Goal: Information Seeking & Learning: Learn about a topic

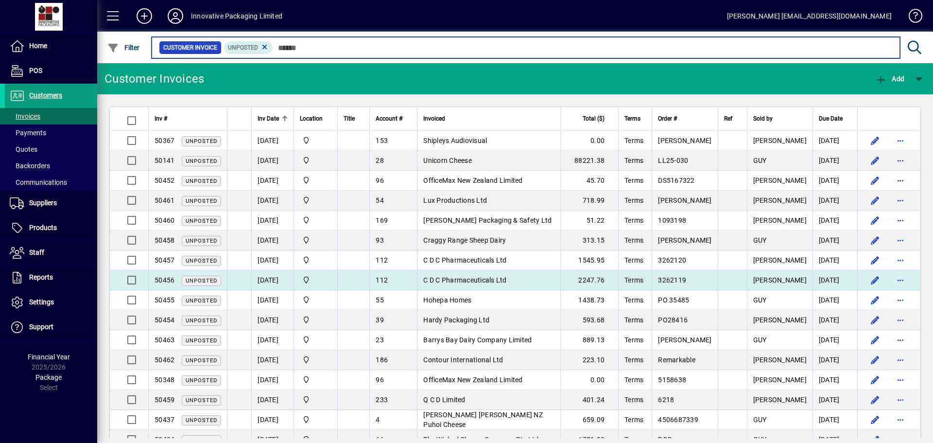
scroll to position [49, 0]
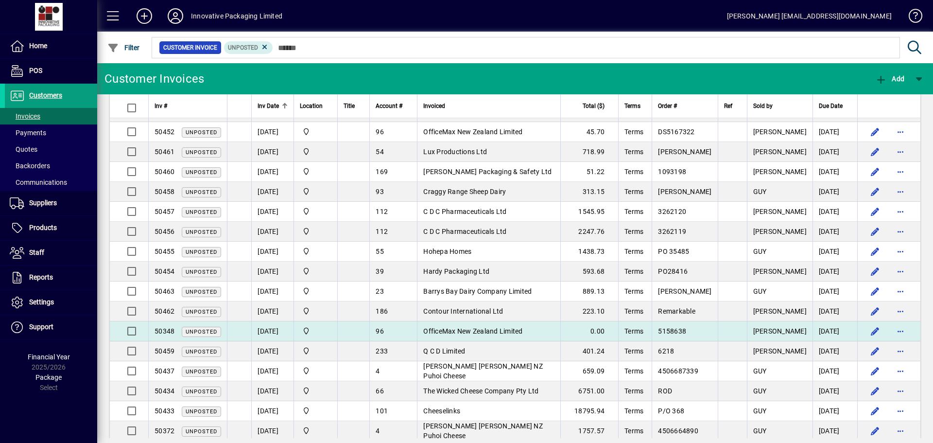
click at [496, 331] on span "OfficeMax New Zealand Limited" at bounding box center [472, 331] width 99 height 8
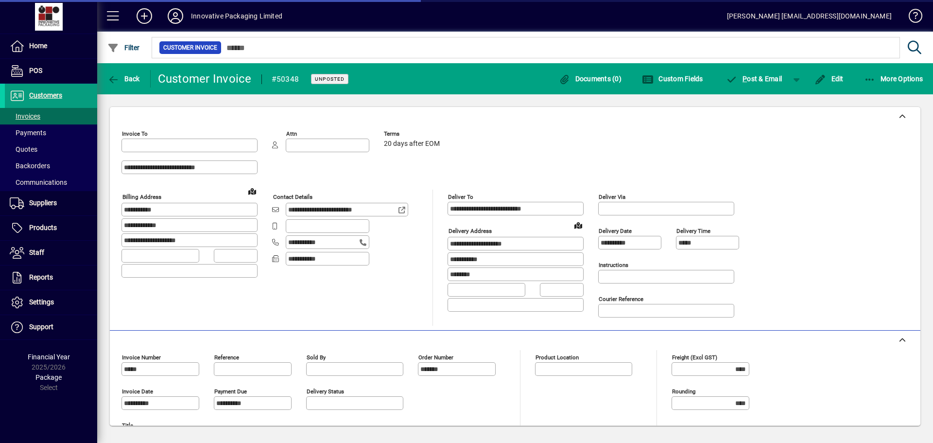
type input "**********"
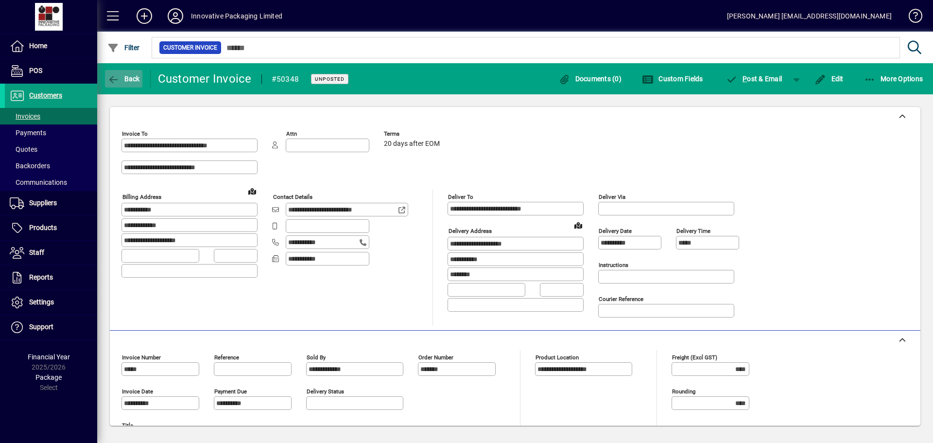
click at [113, 81] on icon "button" at bounding box center [113, 80] width 12 height 10
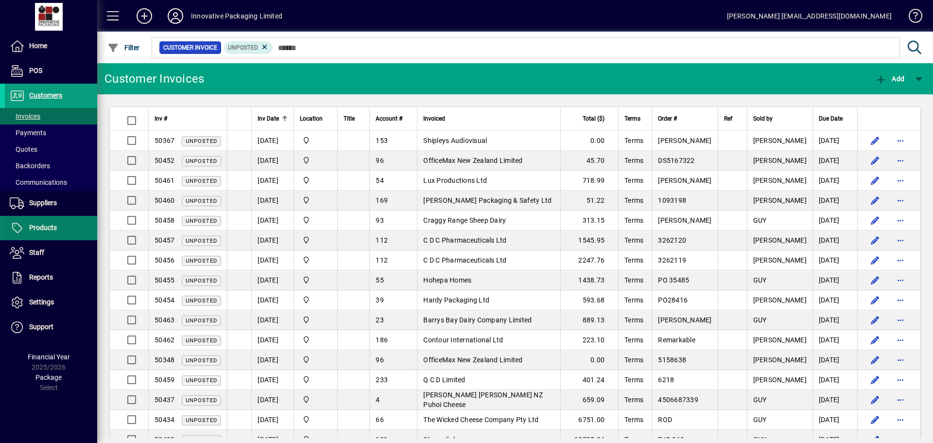
click at [43, 226] on span "Products" at bounding box center [43, 228] width 28 height 8
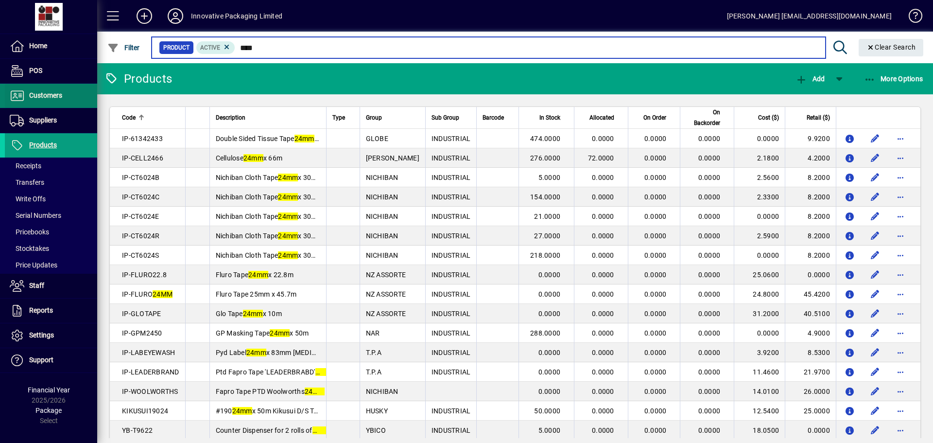
type input "****"
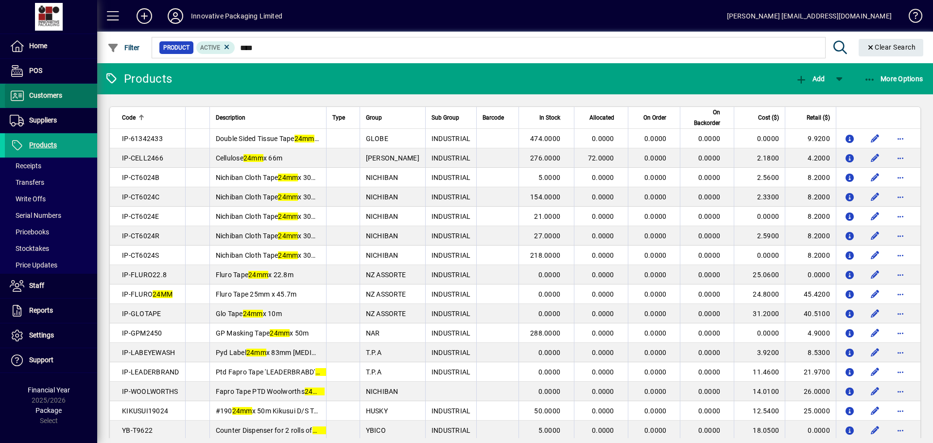
click at [43, 99] on span "Customers" at bounding box center [45, 95] width 33 height 8
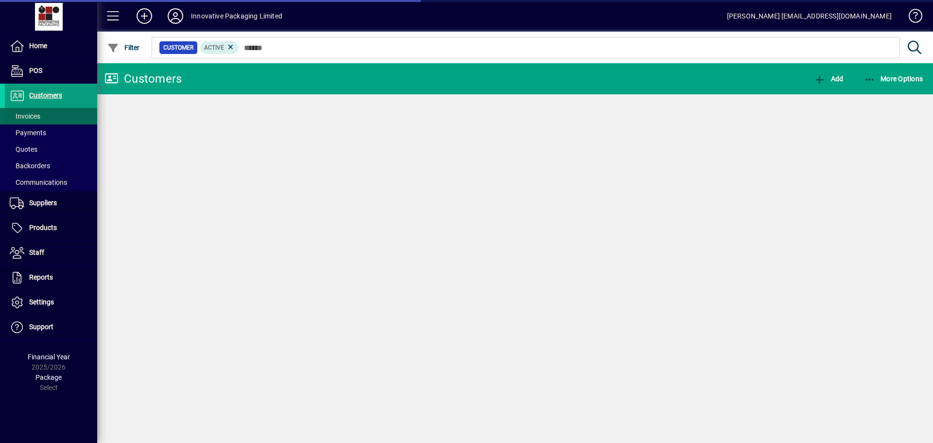
click at [30, 113] on span "Invoices" at bounding box center [25, 116] width 31 height 8
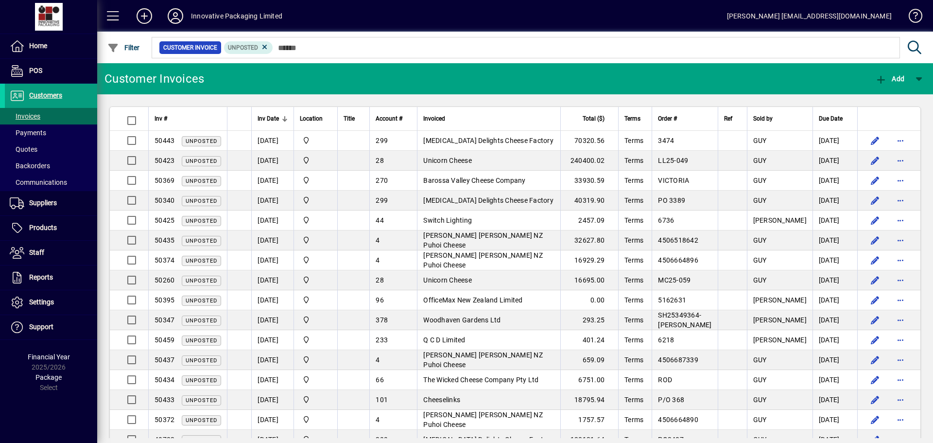
click at [285, 121] on div at bounding box center [284, 121] width 1 height 1
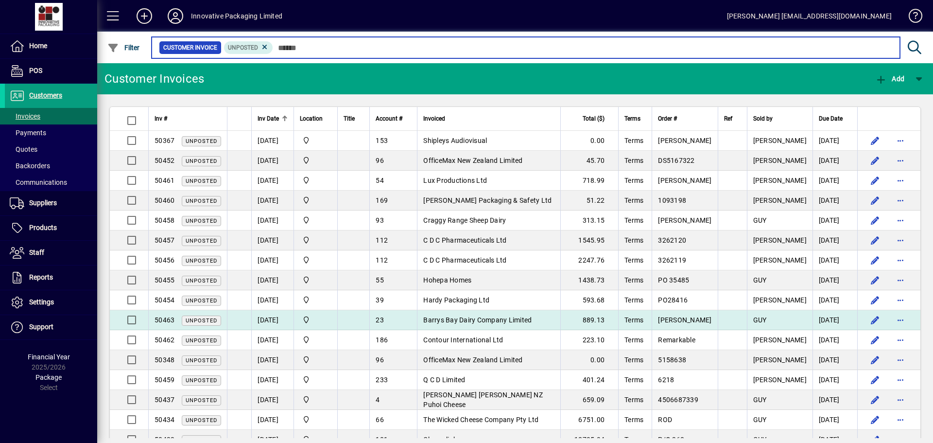
scroll to position [49, 0]
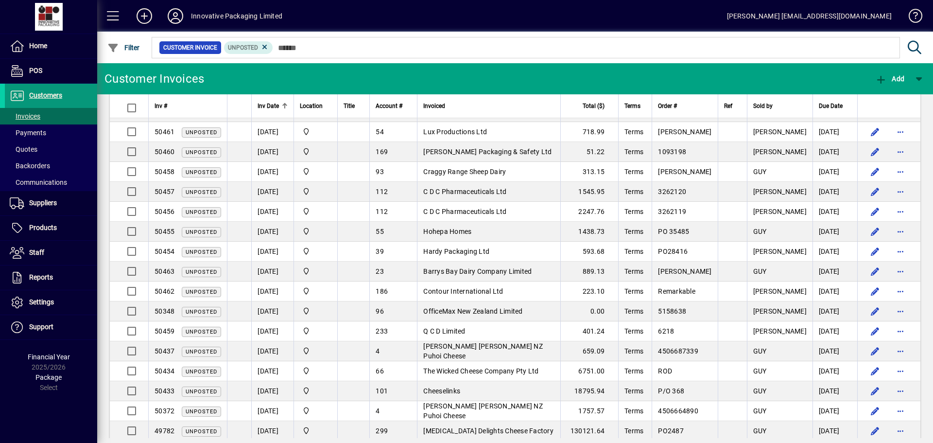
click at [48, 95] on span "Customers" at bounding box center [45, 95] width 33 height 8
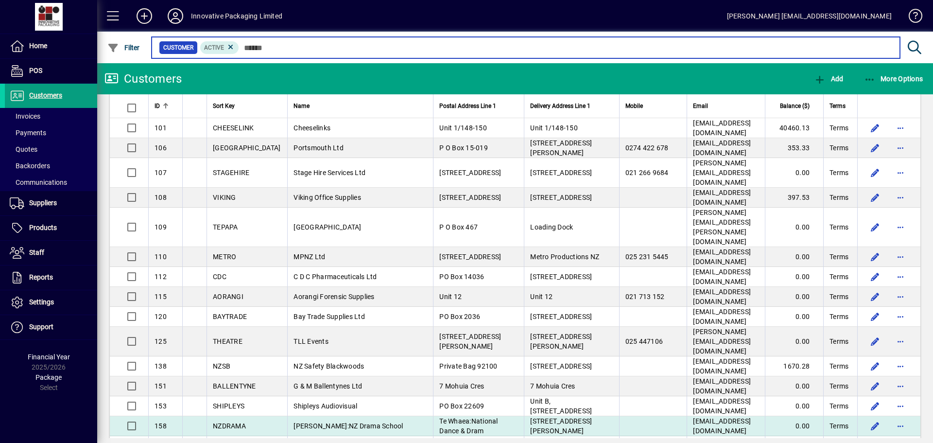
scroll to position [1410, 0]
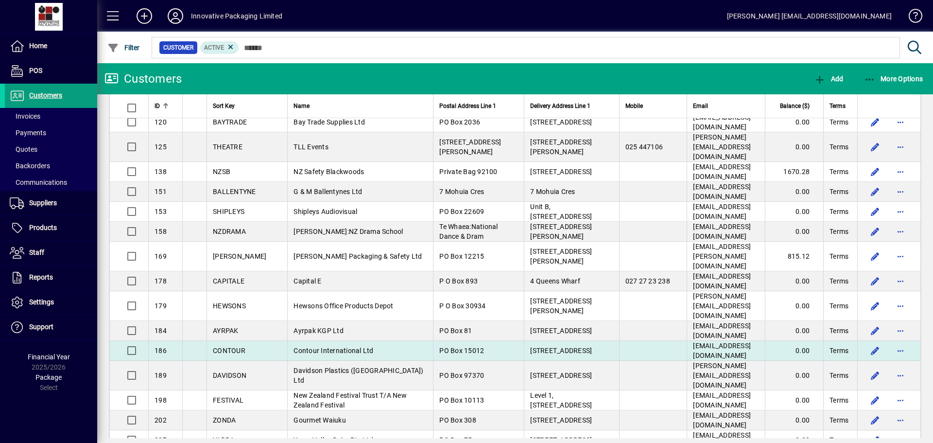
click at [220, 347] on span "CONTOUR" at bounding box center [229, 351] width 33 height 8
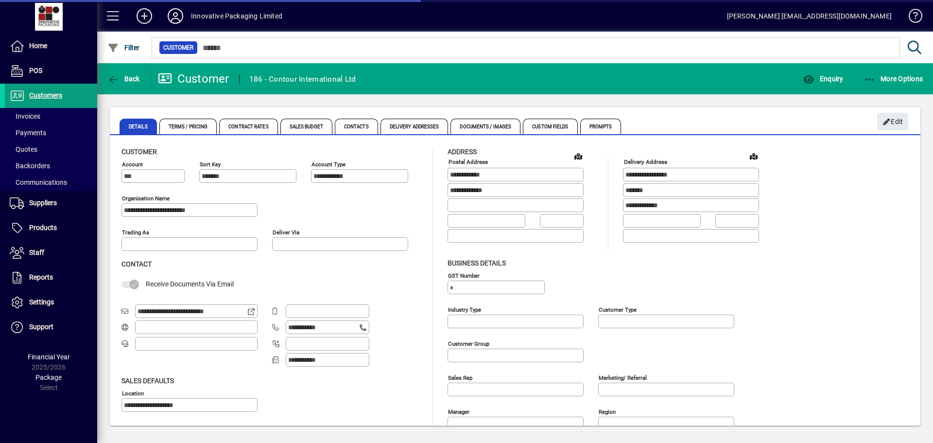
type input "**********"
click at [834, 79] on span "Enquiry" at bounding box center [823, 79] width 40 height 8
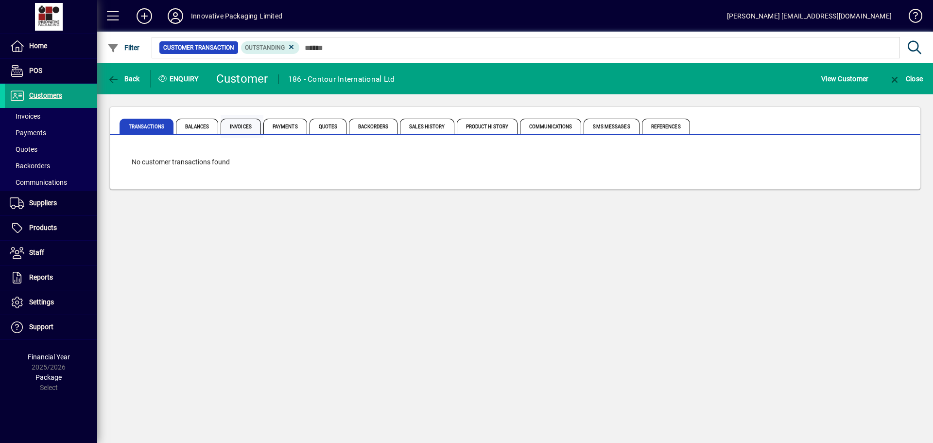
click at [239, 127] on span "Invoices" at bounding box center [241, 127] width 40 height 16
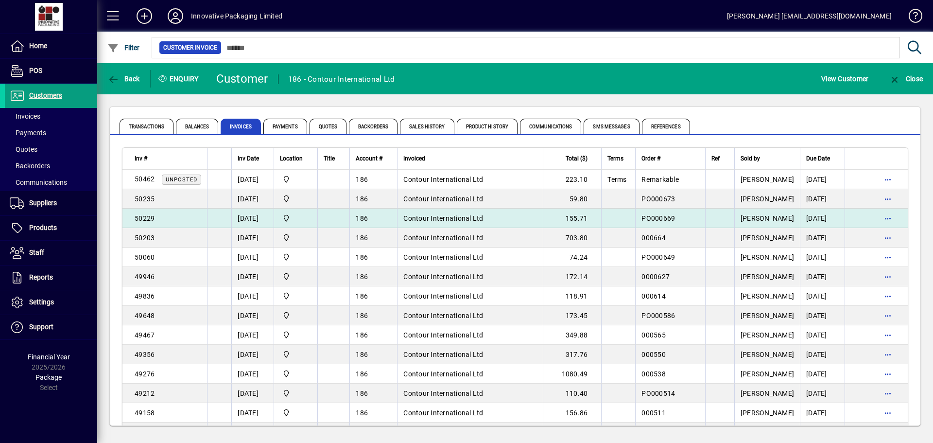
click at [266, 213] on td "29/07/2025" at bounding box center [252, 218] width 42 height 19
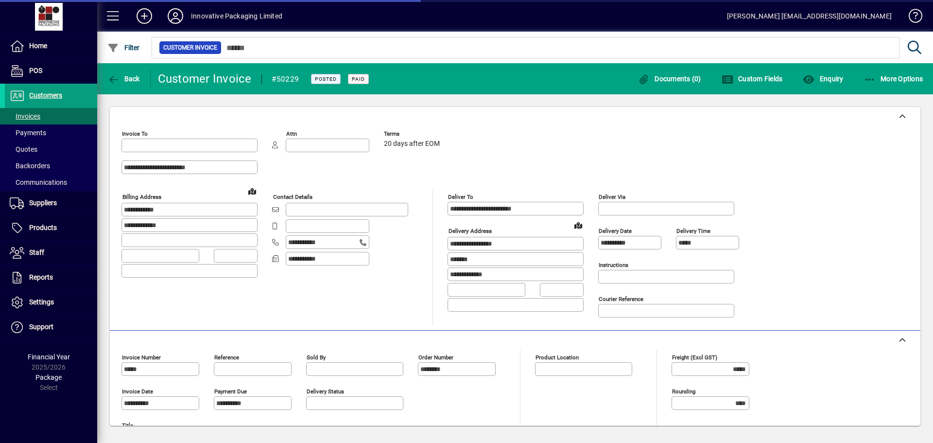
type input "**********"
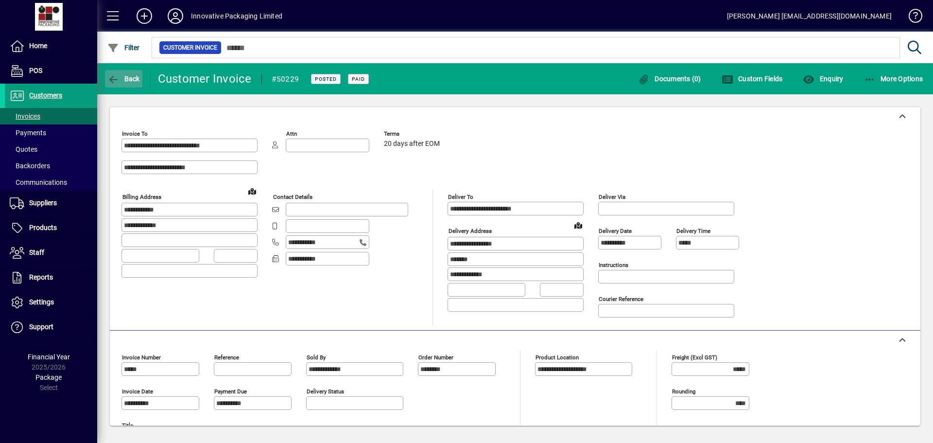
click at [112, 81] on icon "button" at bounding box center [113, 80] width 12 height 10
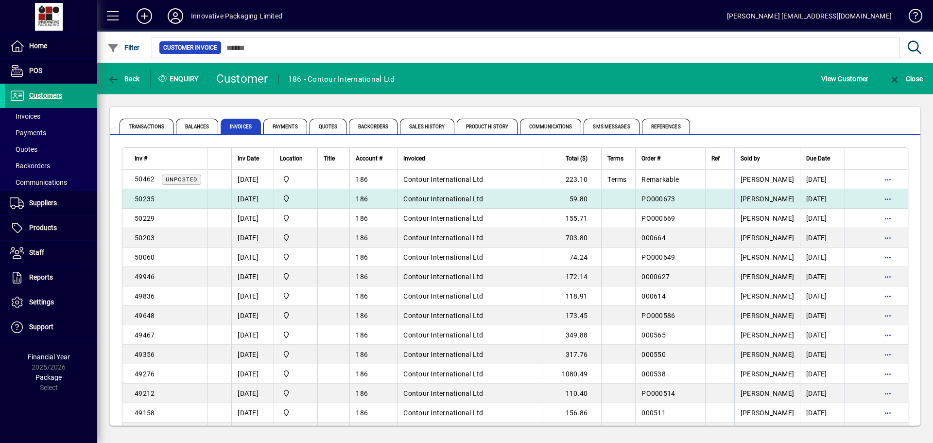
click at [256, 201] on td "01/08/2025" at bounding box center [252, 198] width 42 height 19
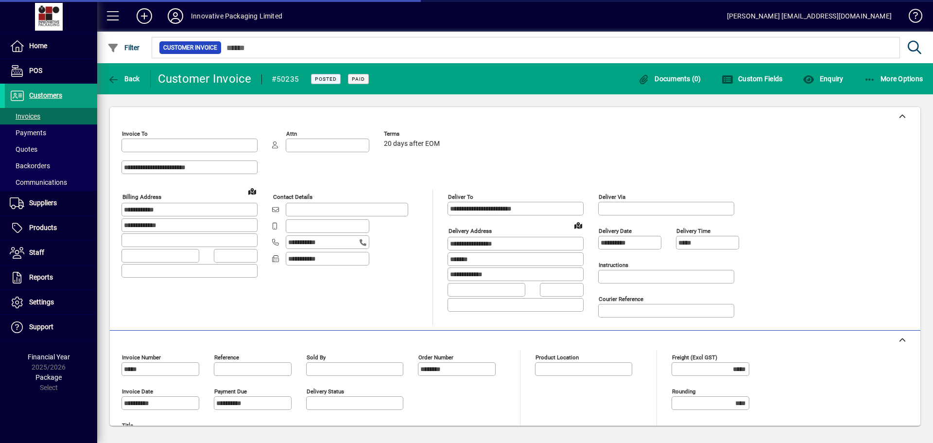
type input "**********"
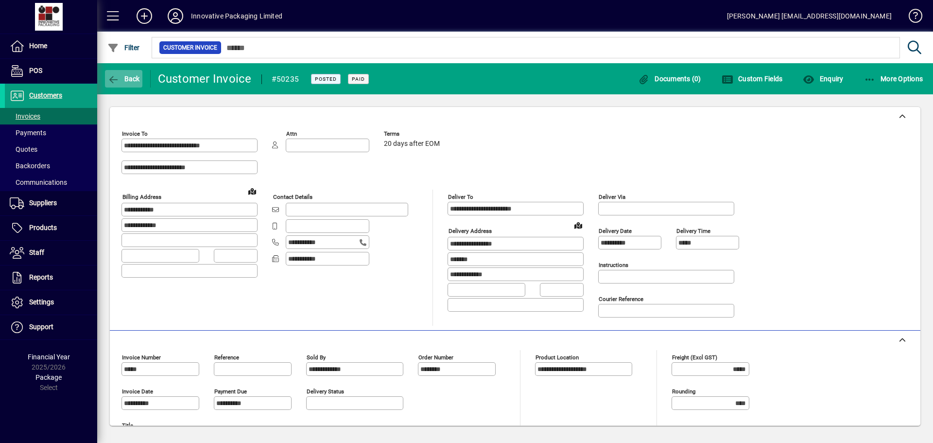
click at [114, 75] on icon "button" at bounding box center [113, 80] width 12 height 10
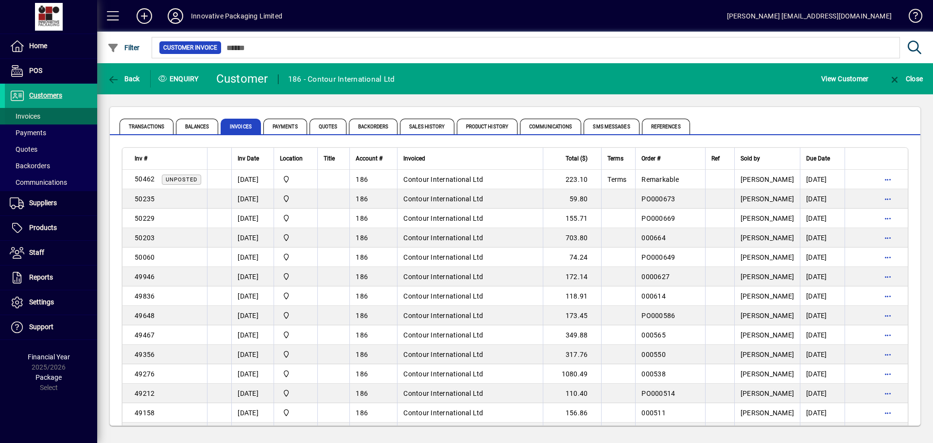
click at [43, 114] on span at bounding box center [51, 116] width 92 height 23
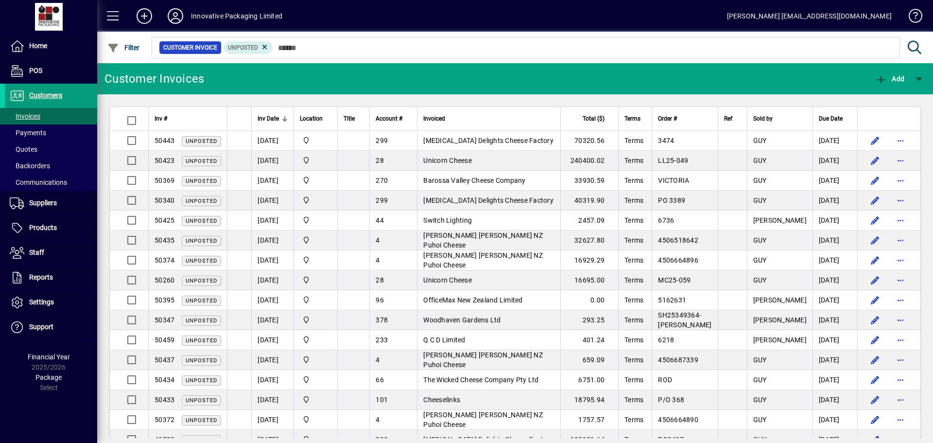
click at [282, 120] on div at bounding box center [283, 120] width 3 height 3
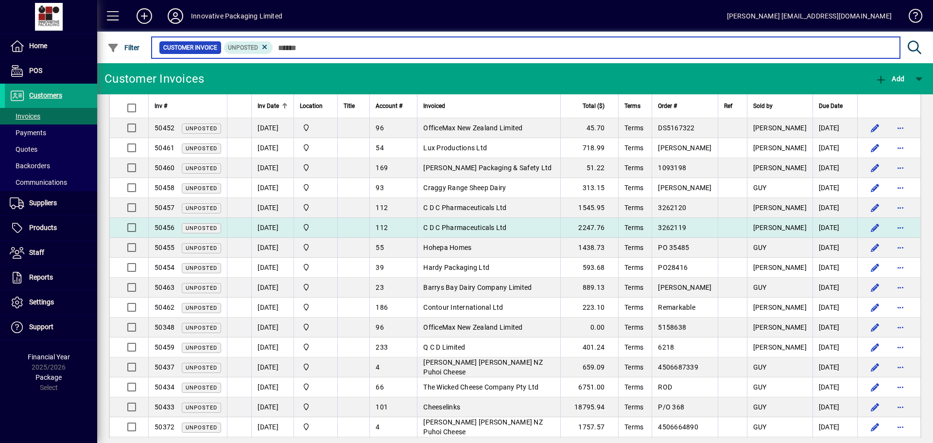
scroll to position [49, 0]
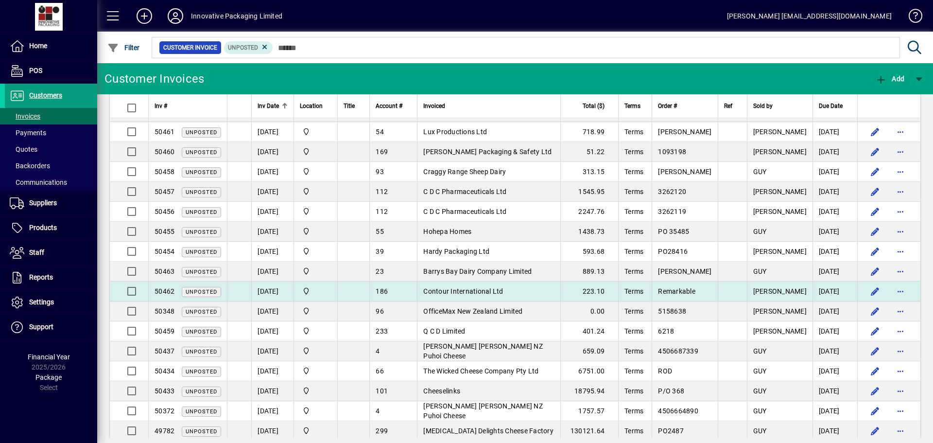
click at [471, 289] on span "Contour International Ltd" at bounding box center [463, 291] width 80 height 8
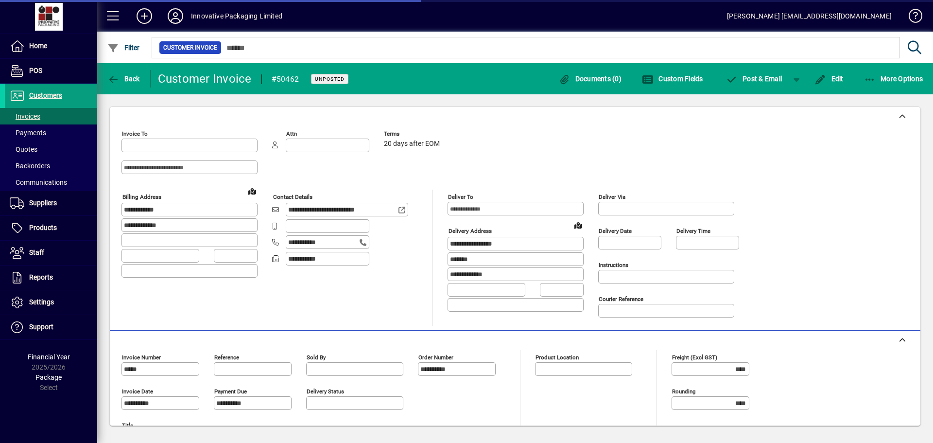
type input "**********"
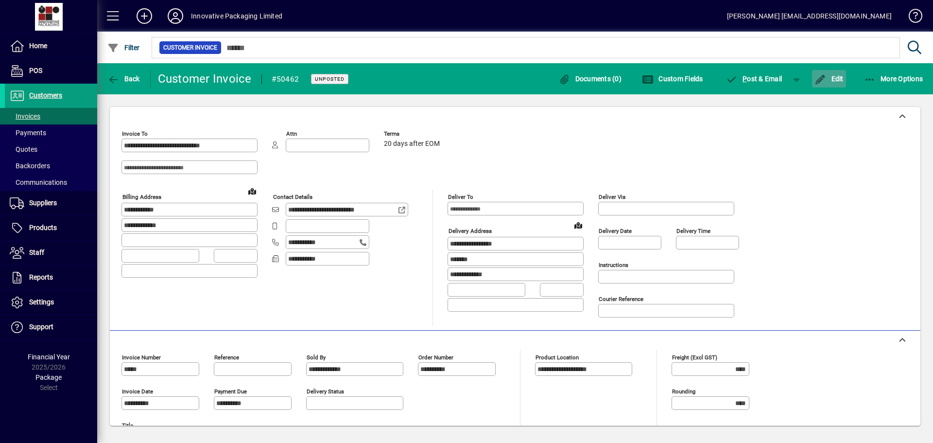
click at [837, 80] on span "Edit" at bounding box center [829, 79] width 29 height 8
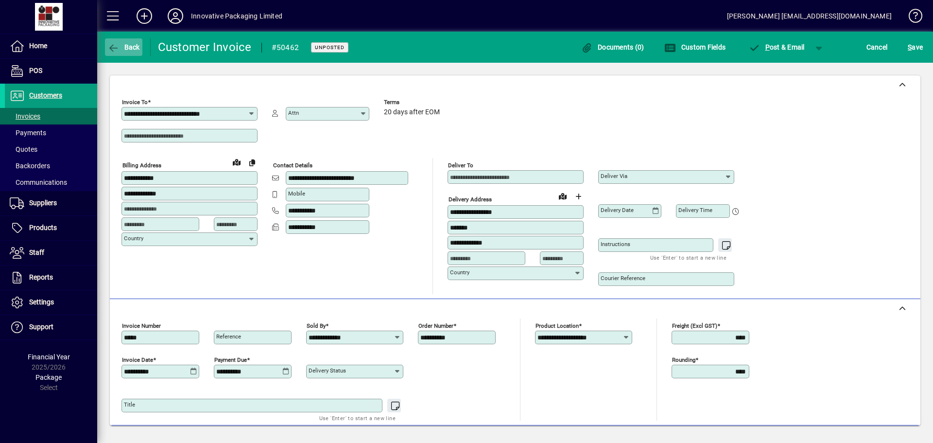
click at [112, 45] on icon "button" at bounding box center [113, 48] width 12 height 10
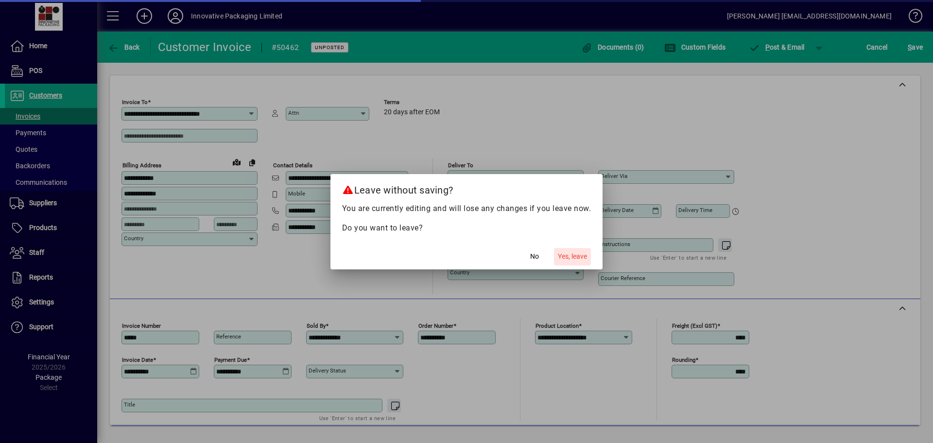
click at [570, 258] on span "Yes, leave" at bounding box center [572, 256] width 29 height 10
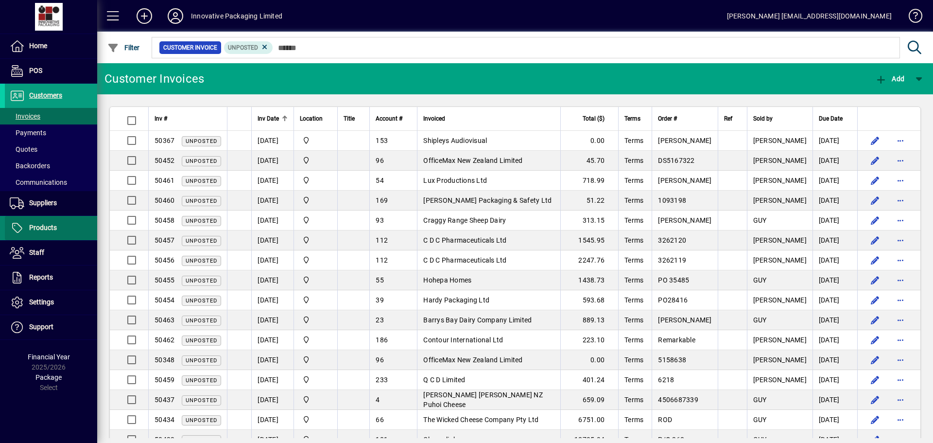
click at [54, 224] on span "Products" at bounding box center [43, 228] width 28 height 8
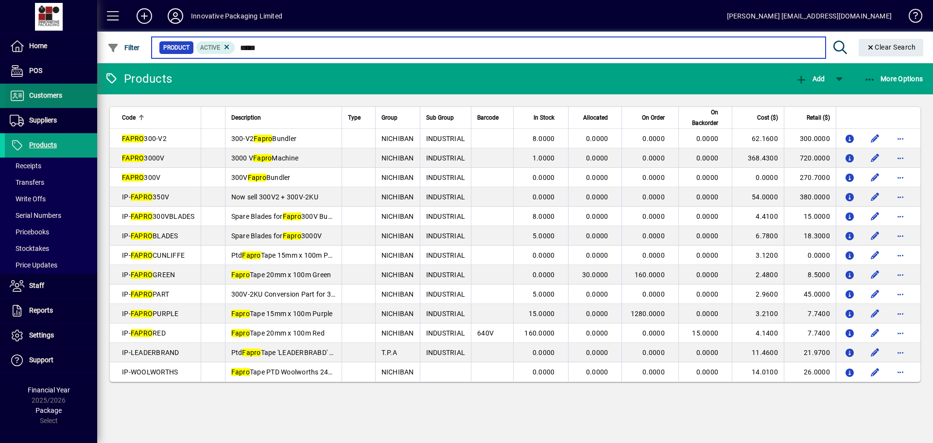
type input "*****"
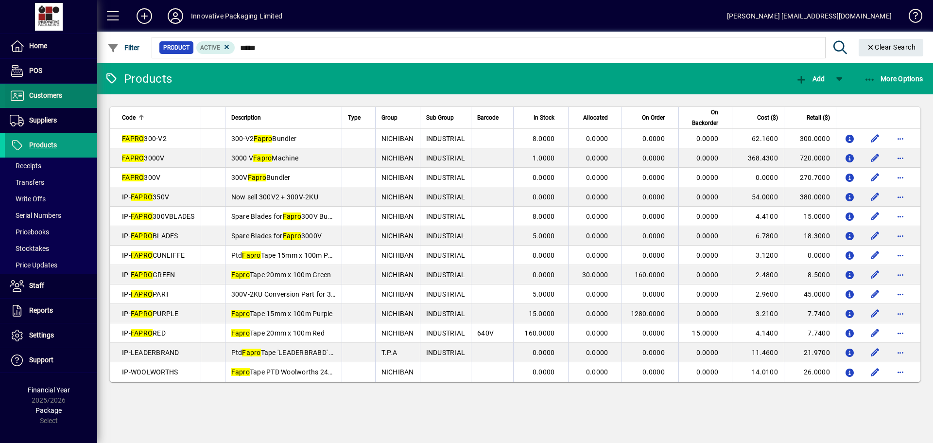
click at [53, 95] on span "Customers" at bounding box center [45, 95] width 33 height 8
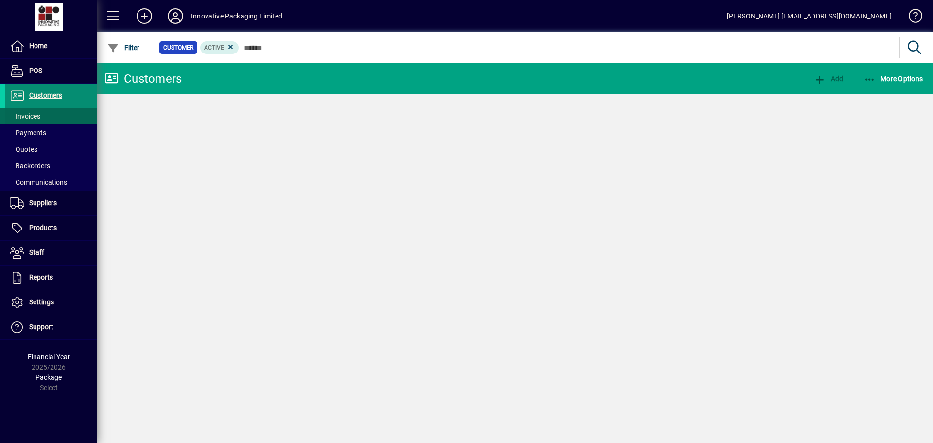
click at [39, 115] on span "Invoices" at bounding box center [25, 116] width 31 height 8
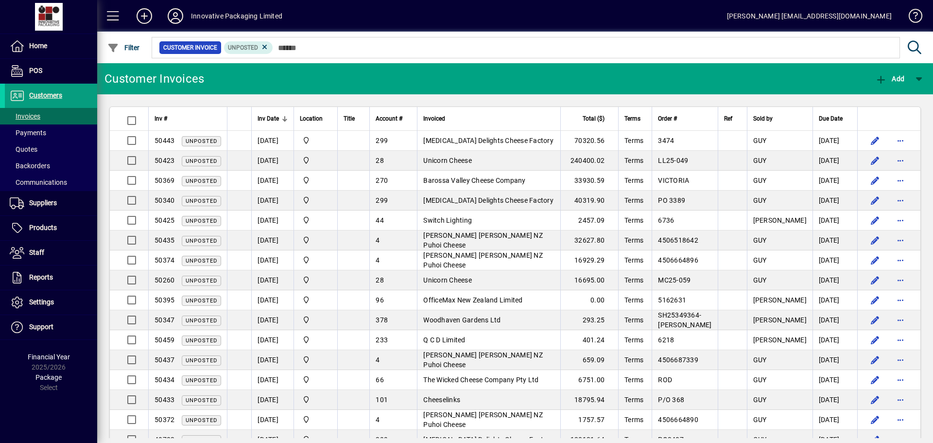
click at [284, 117] on div at bounding box center [284, 118] width 1 height 5
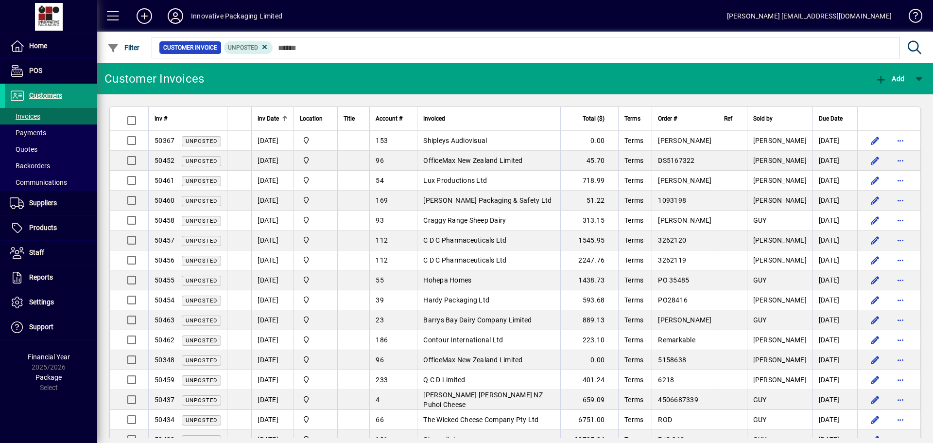
click at [52, 94] on span "Customers" at bounding box center [45, 95] width 33 height 8
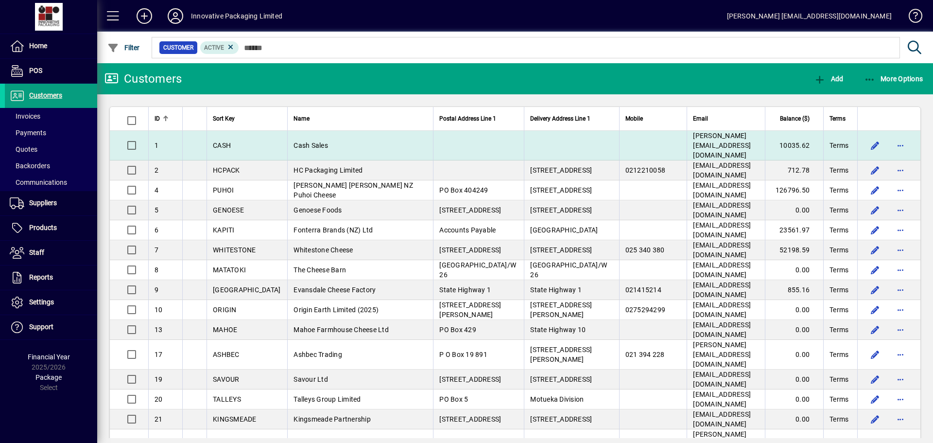
click at [225, 141] on span "CASH" at bounding box center [222, 145] width 18 height 8
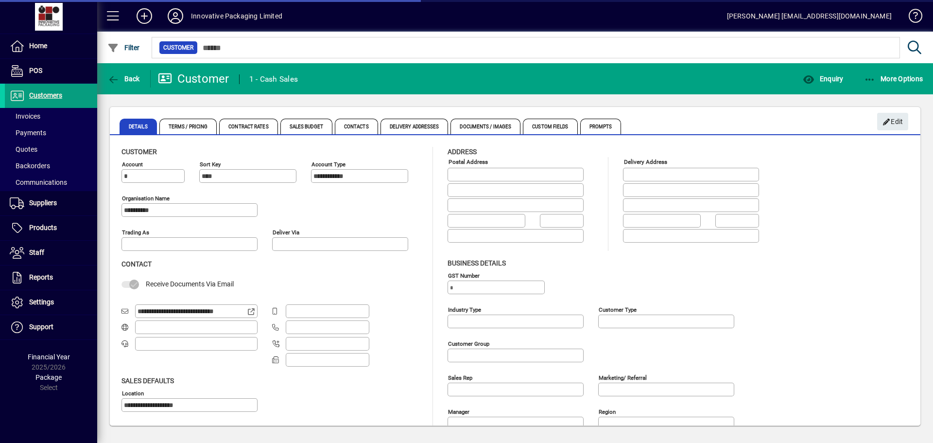
type input "**********"
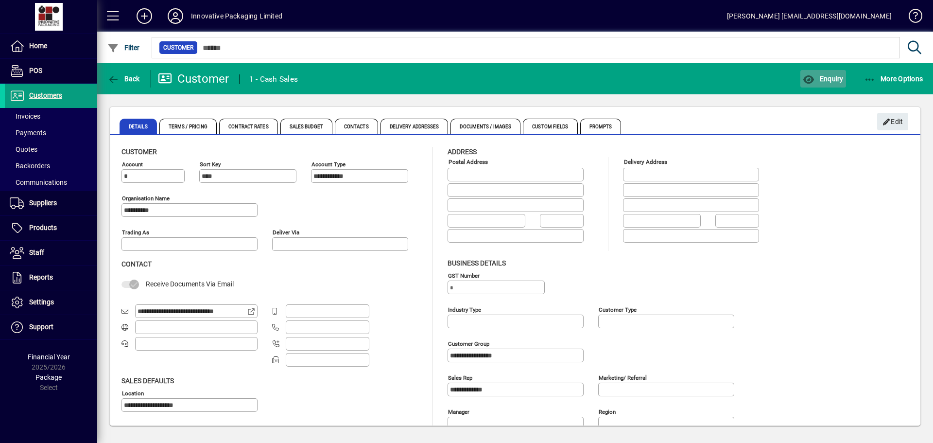
click at [826, 75] on span "Enquiry" at bounding box center [823, 79] width 40 height 8
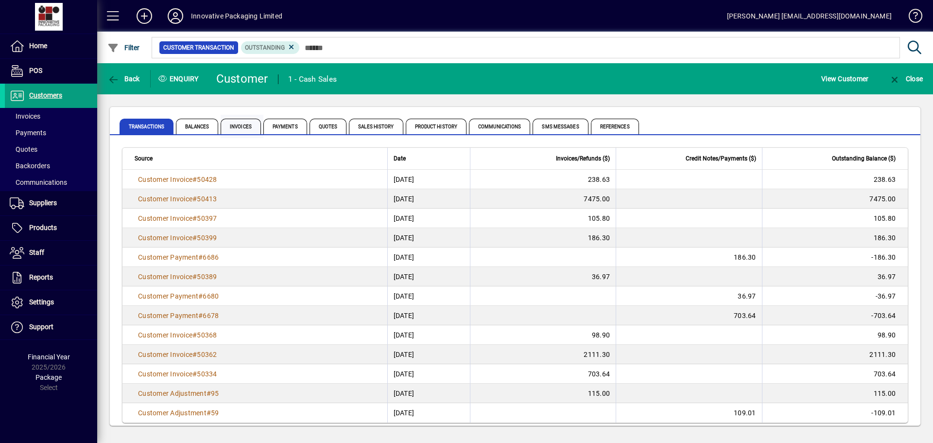
click at [236, 126] on span "Invoices" at bounding box center [241, 127] width 40 height 16
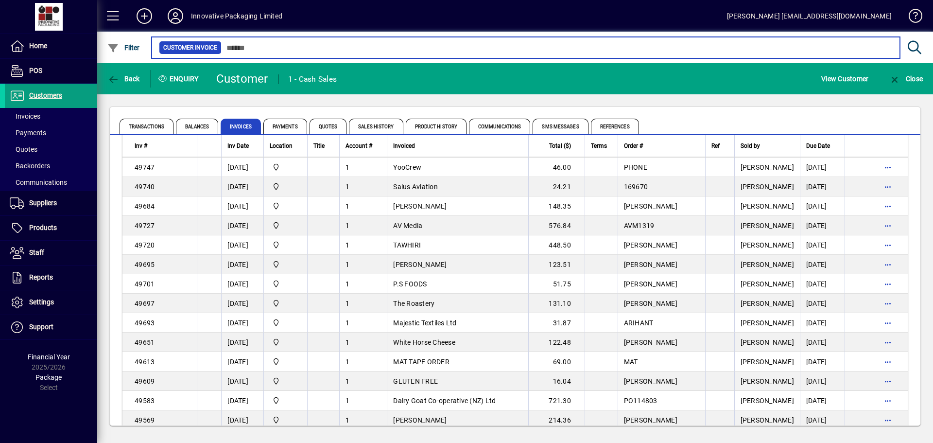
scroll to position [1729, 0]
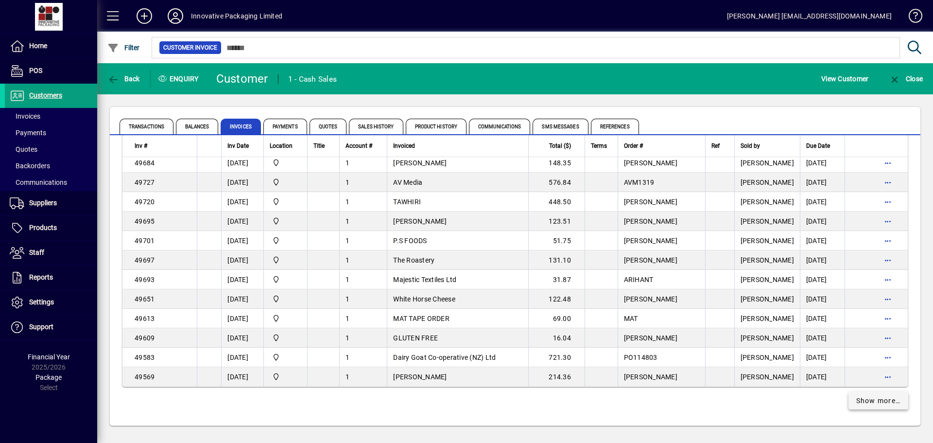
click at [854, 408] on span at bounding box center [879, 400] width 60 height 23
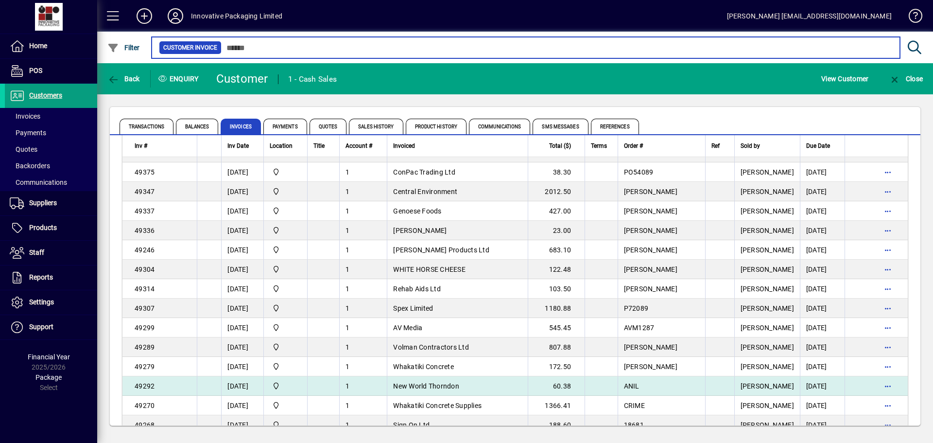
scroll to position [2313, 0]
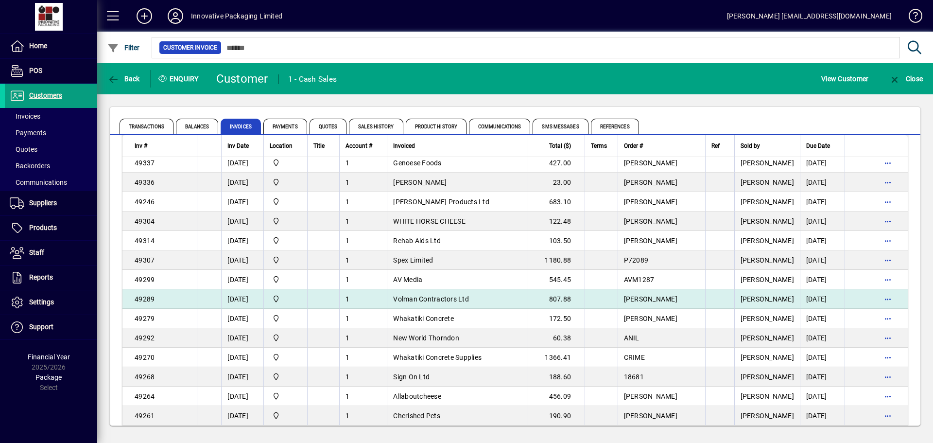
click at [438, 298] on span "Volman Contractors Ltd" at bounding box center [431, 299] width 76 height 8
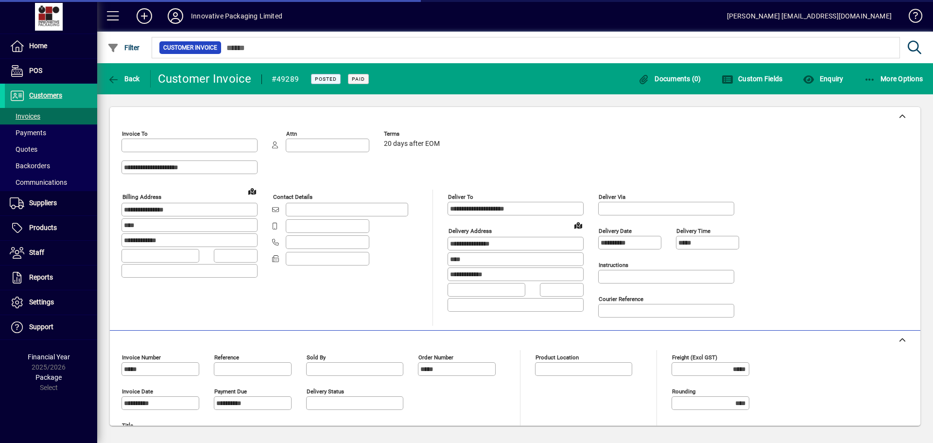
type input "**********"
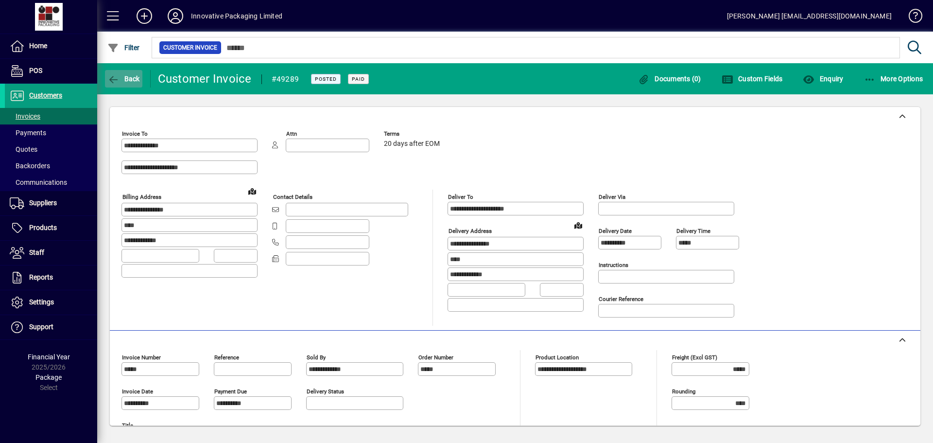
click at [111, 79] on icon "button" at bounding box center [113, 80] width 12 height 10
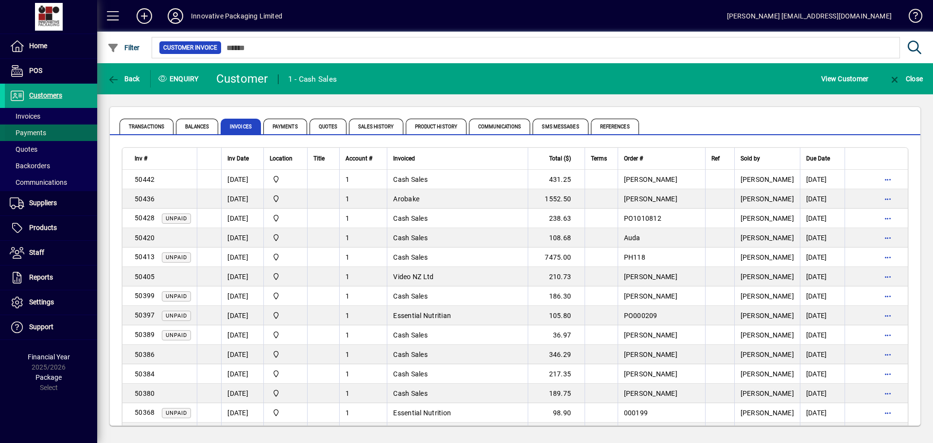
click at [29, 122] on span at bounding box center [51, 132] width 92 height 23
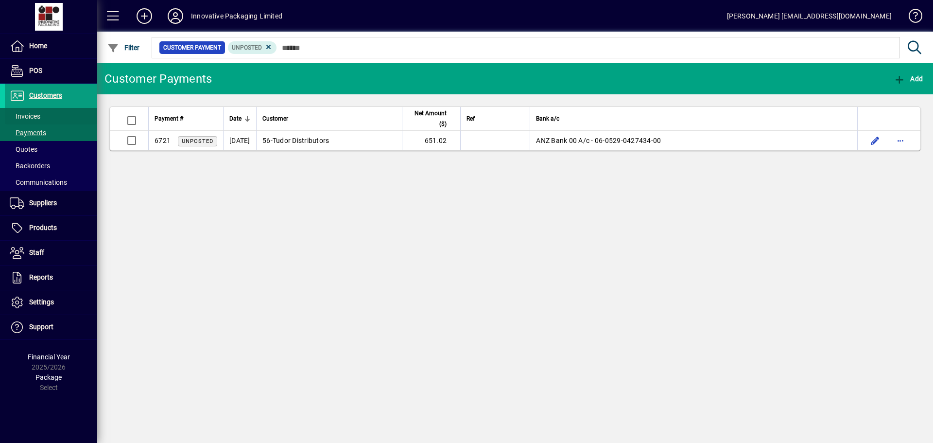
click at [29, 115] on span "Invoices" at bounding box center [25, 116] width 31 height 8
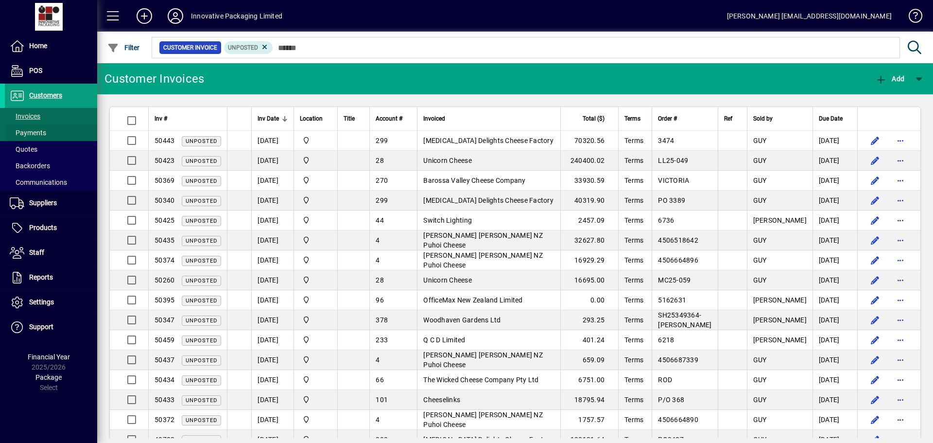
click at [47, 130] on span at bounding box center [51, 132] width 92 height 23
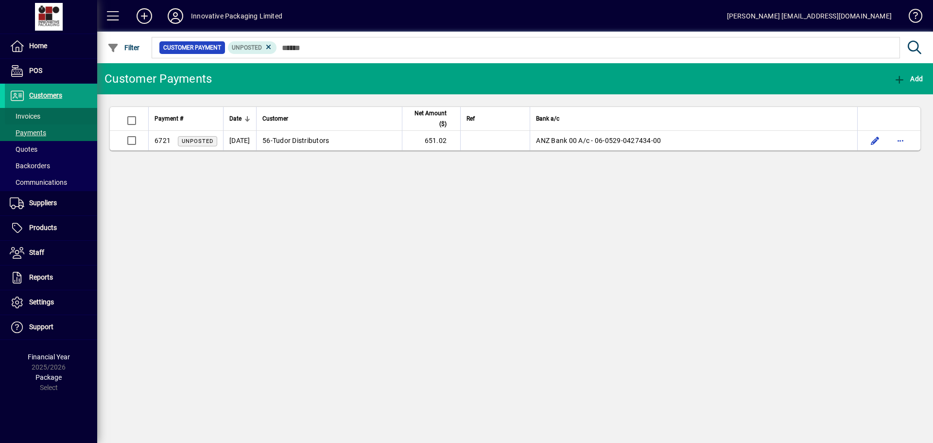
click at [37, 114] on span "Invoices" at bounding box center [25, 116] width 31 height 8
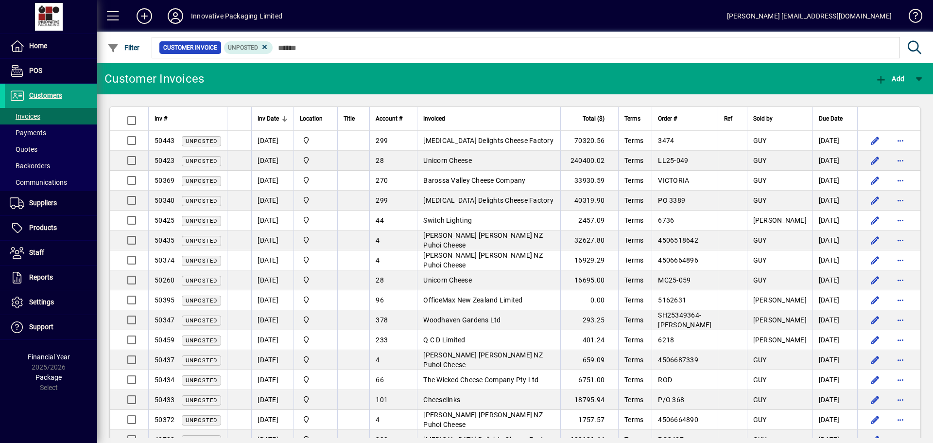
click at [284, 116] on div at bounding box center [284, 118] width 1 height 5
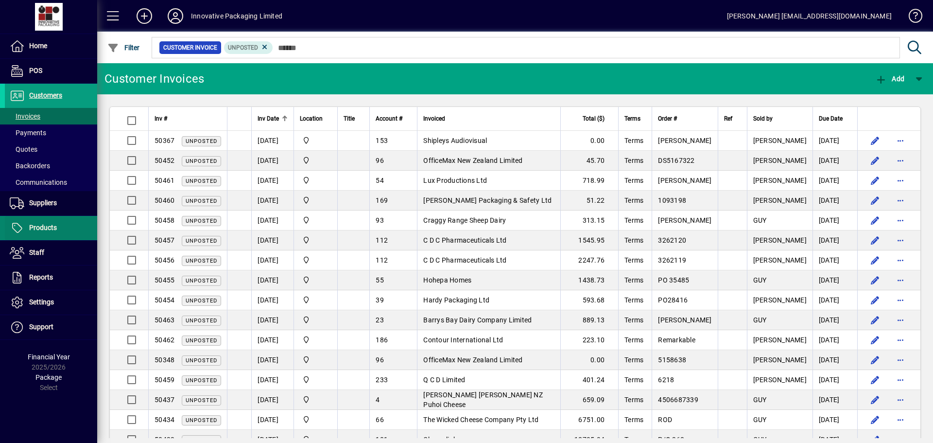
click at [44, 227] on span "Products" at bounding box center [43, 228] width 28 height 8
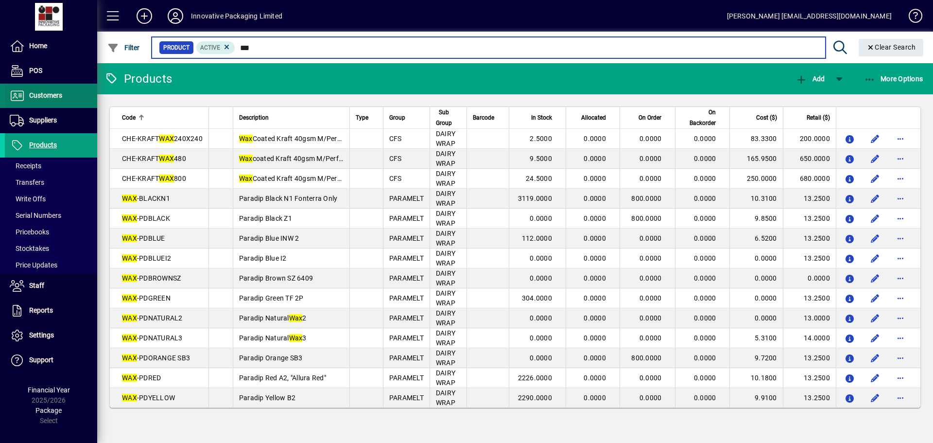
type input "***"
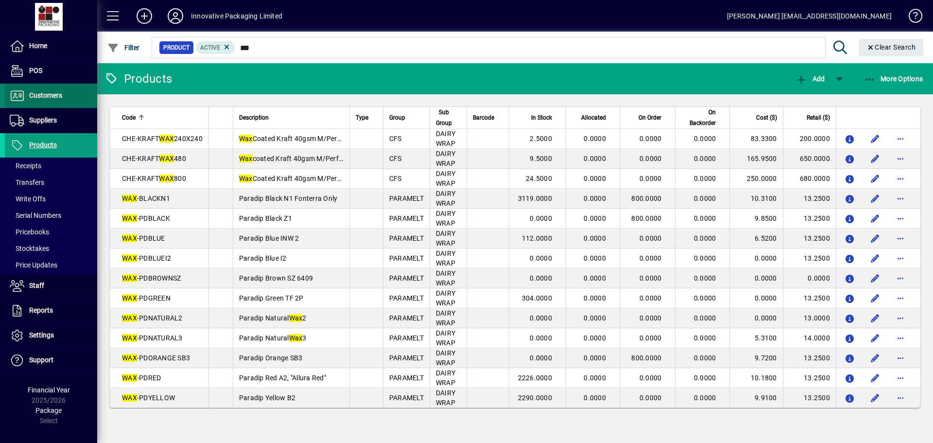
click at [57, 89] on span at bounding box center [51, 95] width 92 height 23
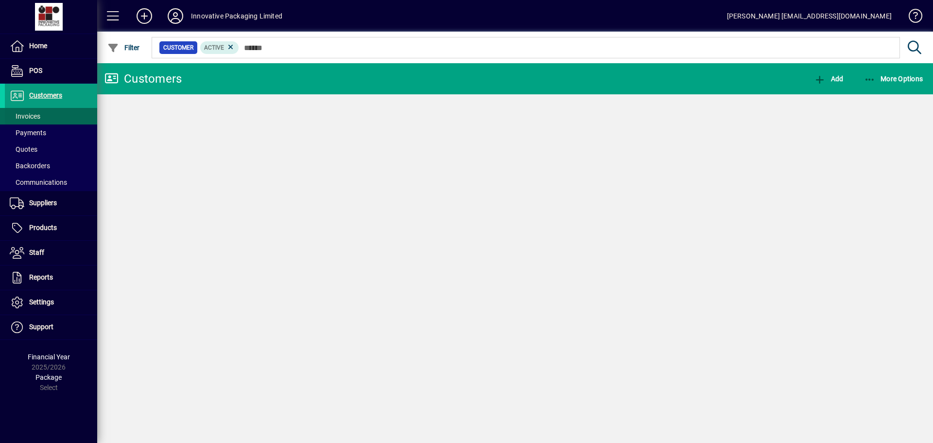
click at [25, 117] on span "Invoices" at bounding box center [25, 116] width 31 height 8
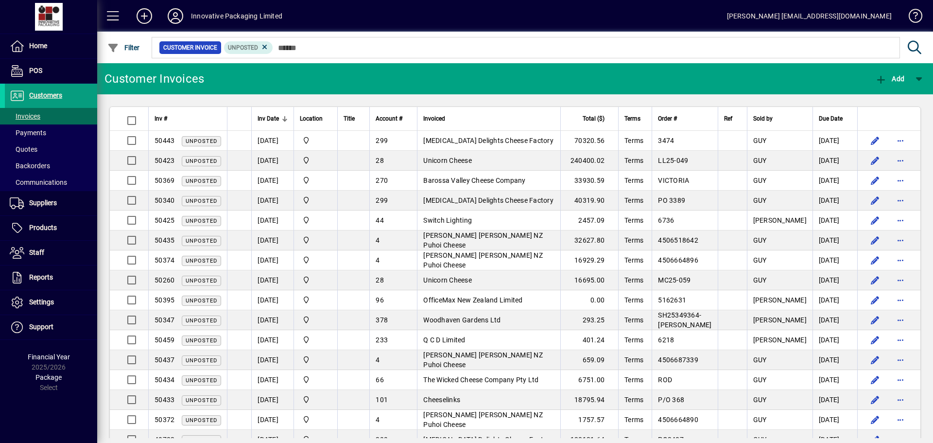
click at [284, 121] on div at bounding box center [284, 121] width 1 height 1
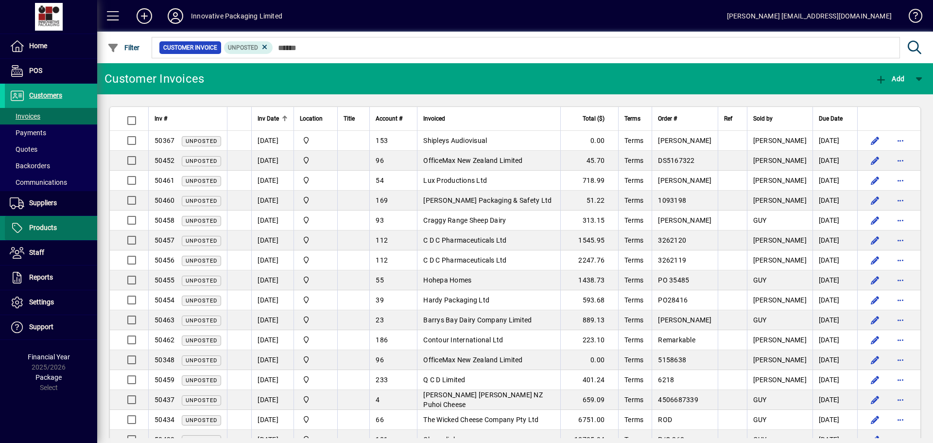
click at [40, 226] on span "Products" at bounding box center [43, 228] width 28 height 8
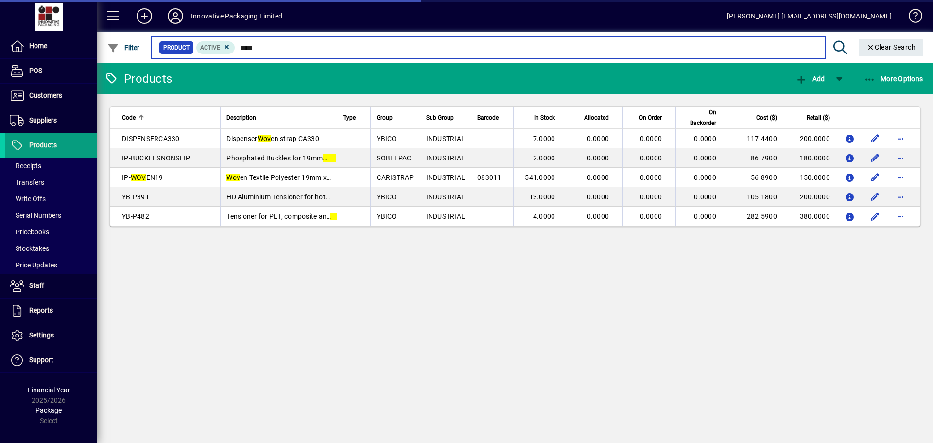
type input "*****"
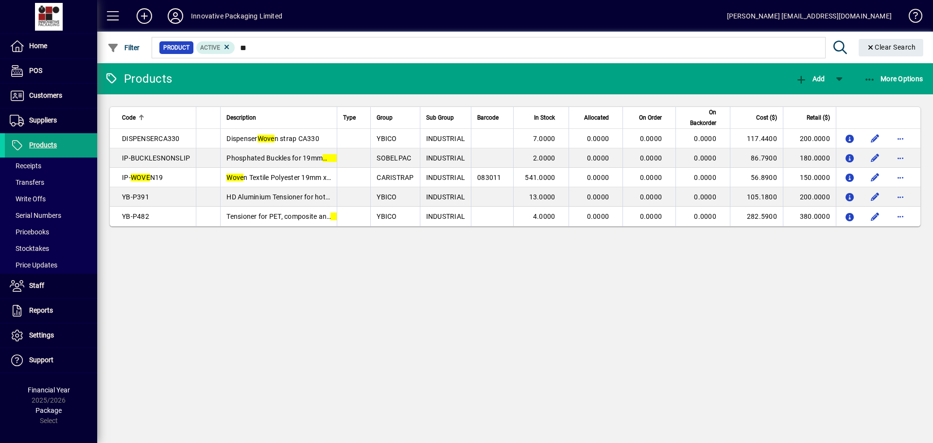
type input "*"
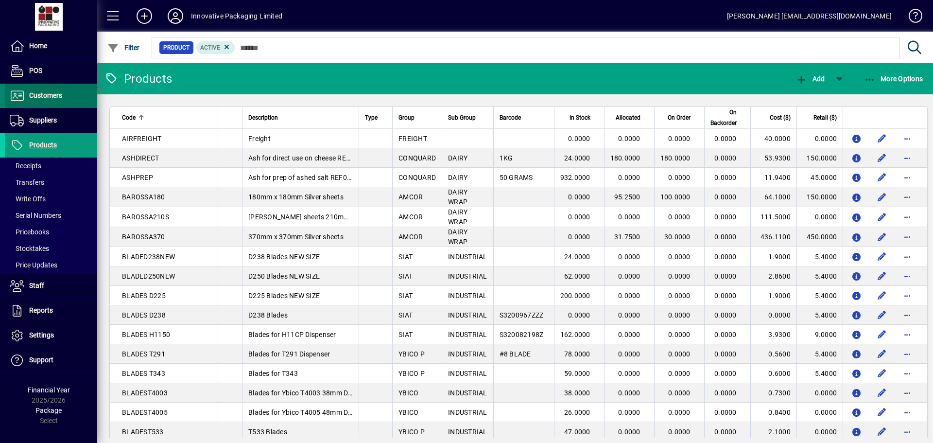
click at [42, 95] on span "Customers" at bounding box center [45, 95] width 33 height 8
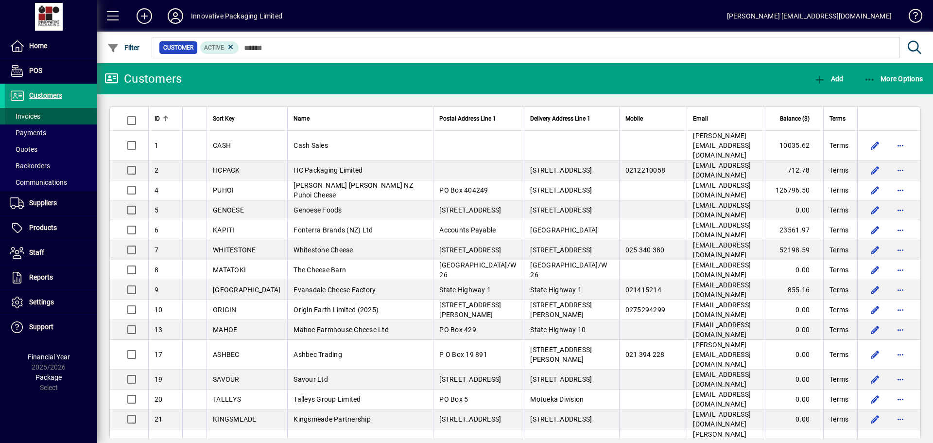
click at [33, 116] on span "Invoices" at bounding box center [25, 116] width 31 height 8
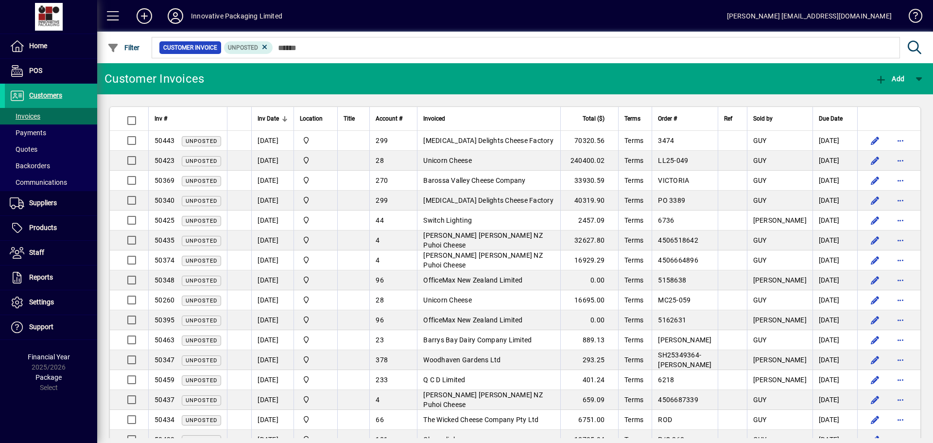
click at [283, 120] on div at bounding box center [283, 120] width 3 height 3
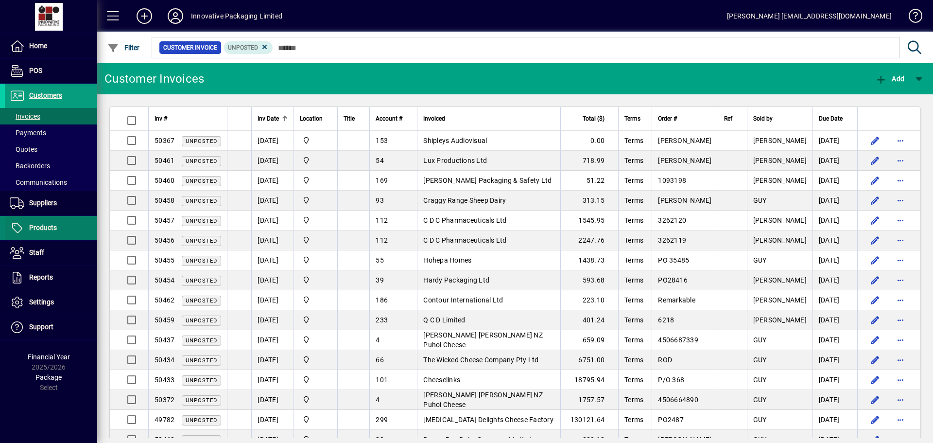
click at [52, 226] on span "Products" at bounding box center [43, 228] width 28 height 8
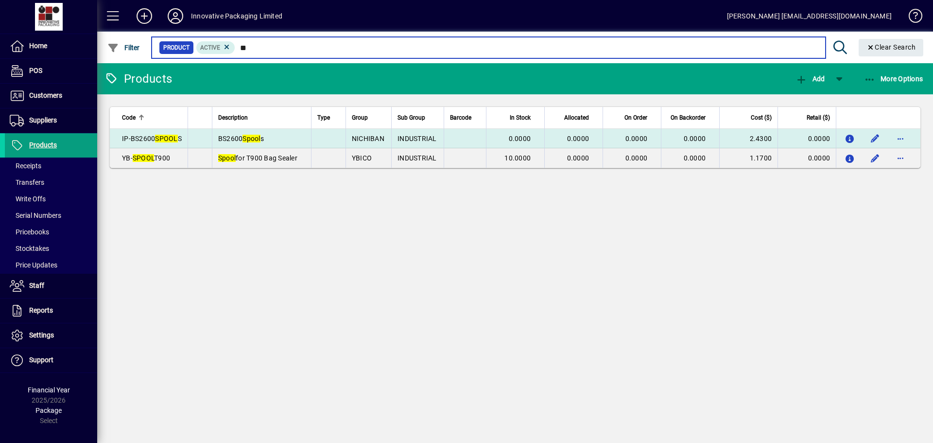
type input "*"
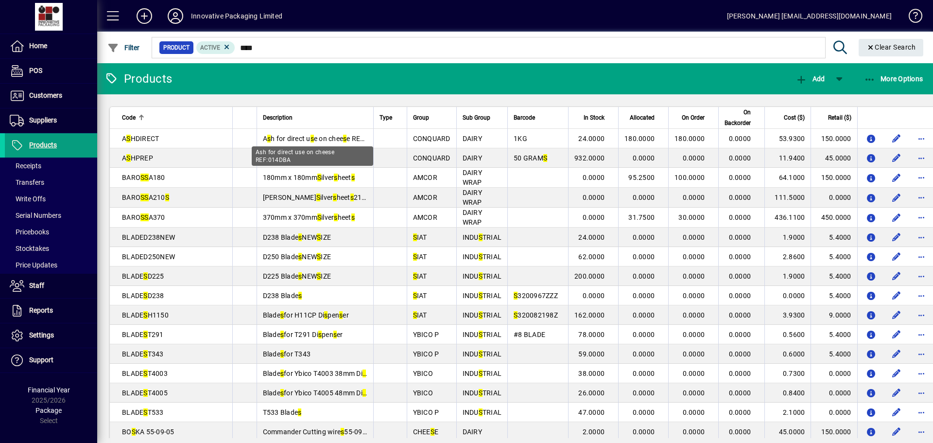
click at [289, 146] on div "Ash for direct use on cheese REF:014DBA" at bounding box center [313, 155] width 122 height 19
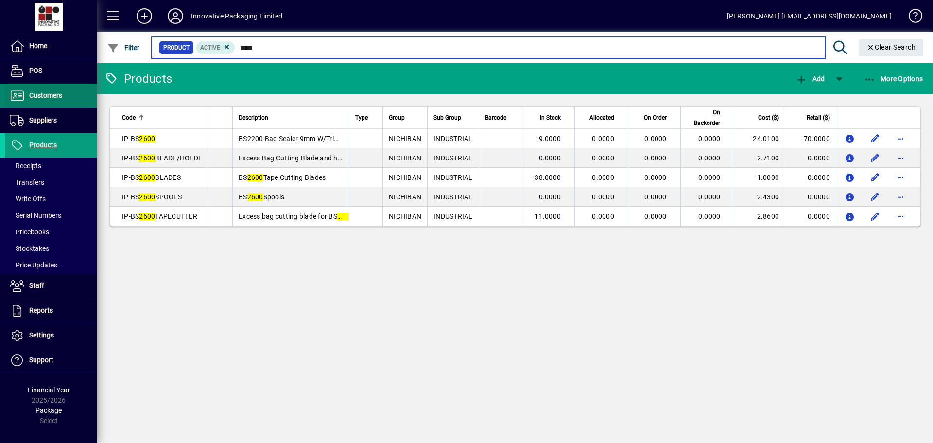
type input "****"
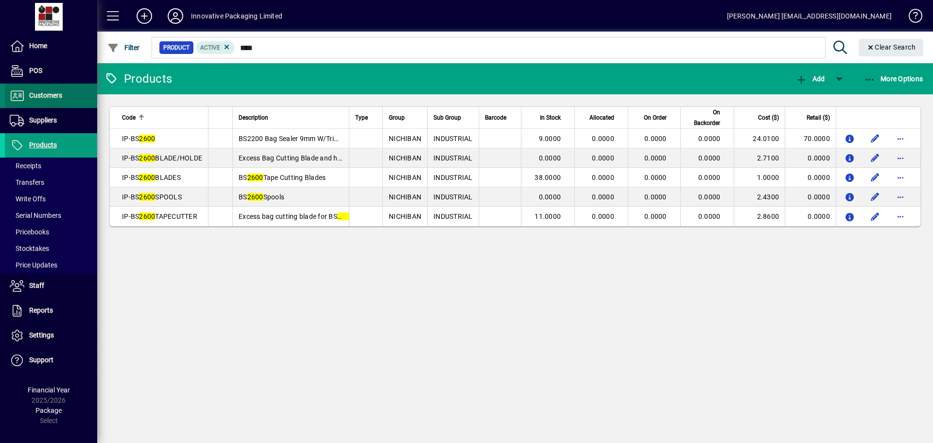
click at [40, 93] on span "Customers" at bounding box center [45, 95] width 33 height 8
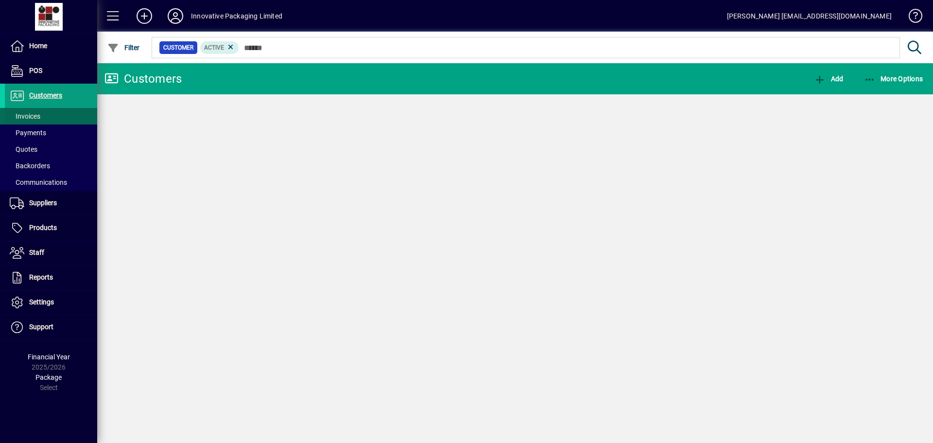
click at [38, 120] on span "Invoices" at bounding box center [25, 116] width 31 height 8
click at [33, 116] on span "Invoices" at bounding box center [25, 116] width 31 height 8
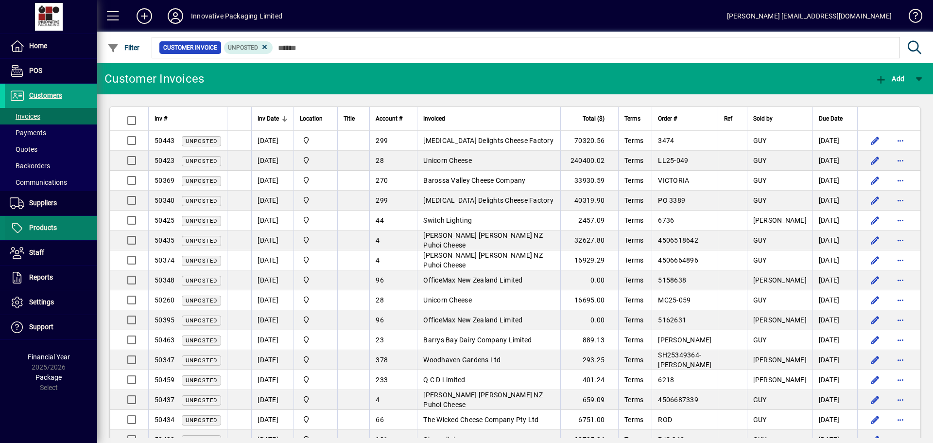
click at [46, 226] on span "Products" at bounding box center [43, 228] width 28 height 8
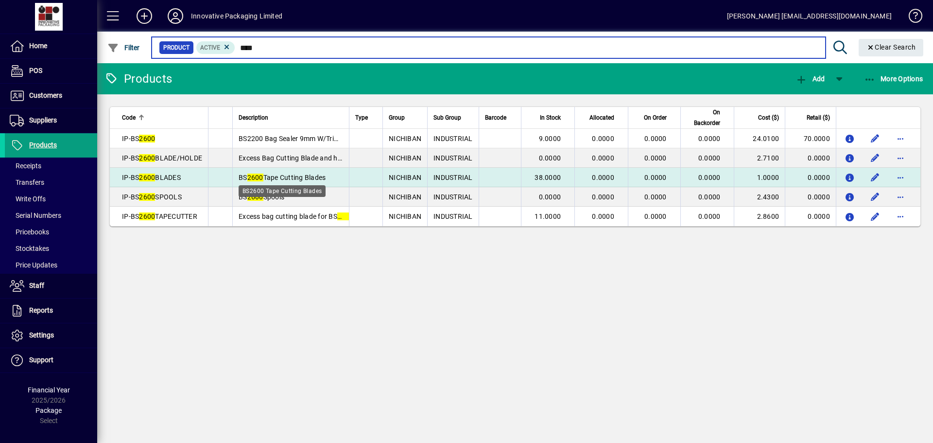
type input "****"
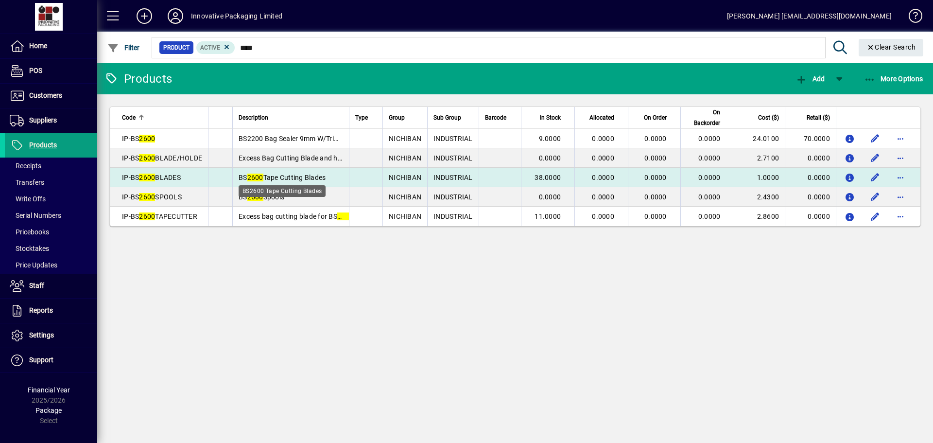
click at [317, 178] on span "BS 2600 Tape Cutting Blades" at bounding box center [282, 178] width 87 height 8
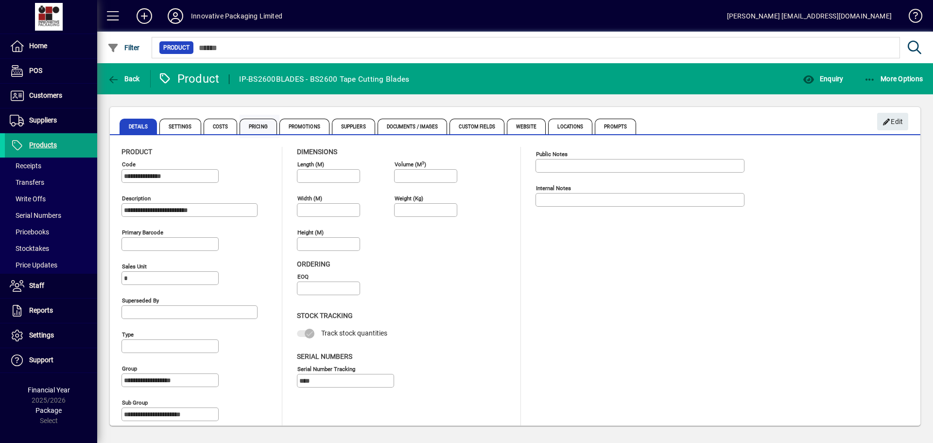
click at [260, 126] on span "Pricing" at bounding box center [258, 127] width 37 height 16
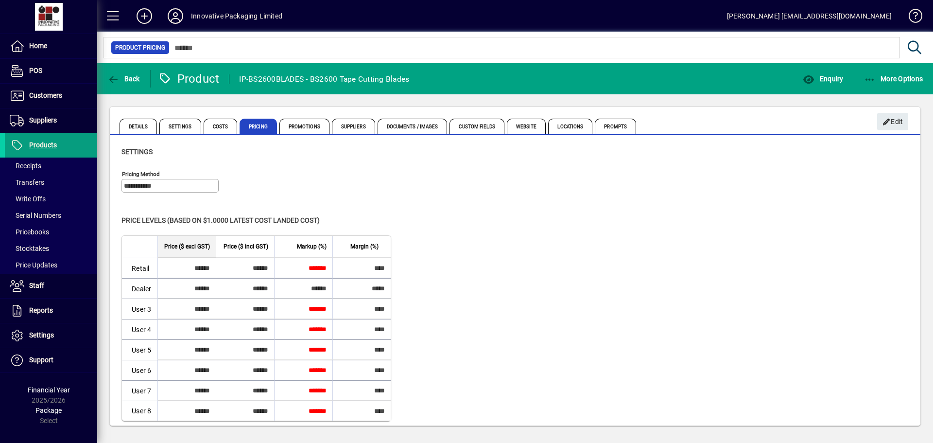
scroll to position [3, 0]
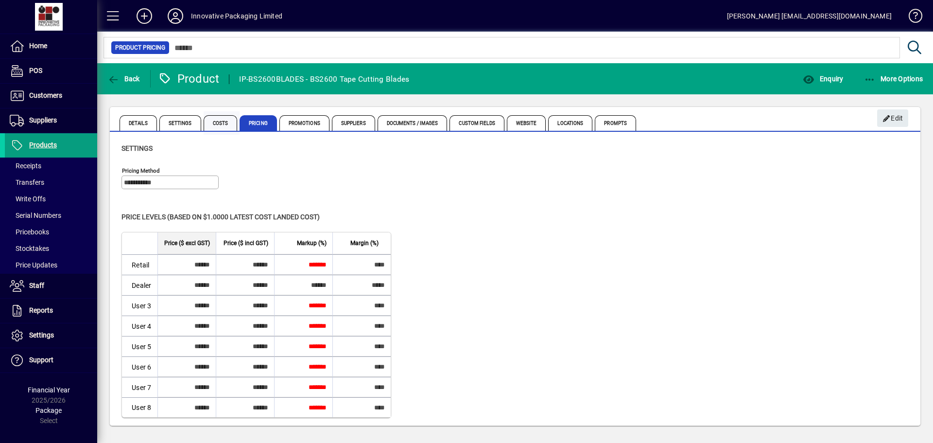
click at [211, 124] on span "Costs" at bounding box center [221, 123] width 34 height 16
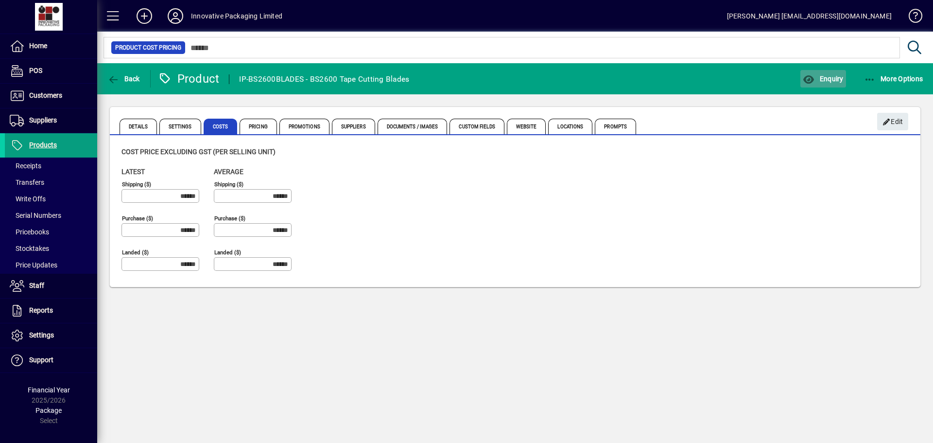
click at [830, 77] on span "Enquiry" at bounding box center [823, 79] width 40 height 8
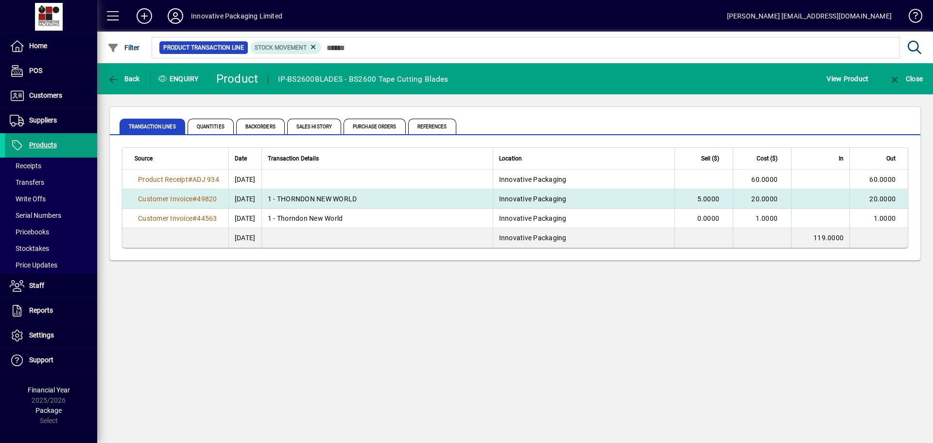
click at [526, 201] on span "Innovative Packaging" at bounding box center [533, 199] width 68 height 8
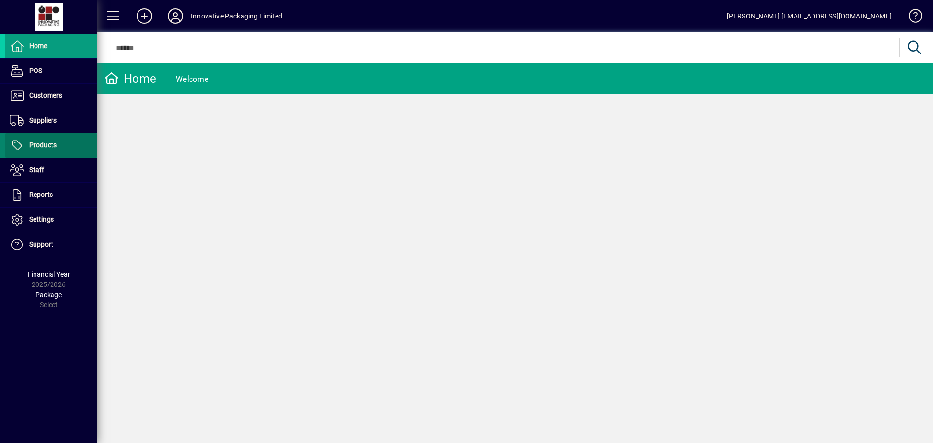
click at [59, 151] on span at bounding box center [51, 145] width 92 height 23
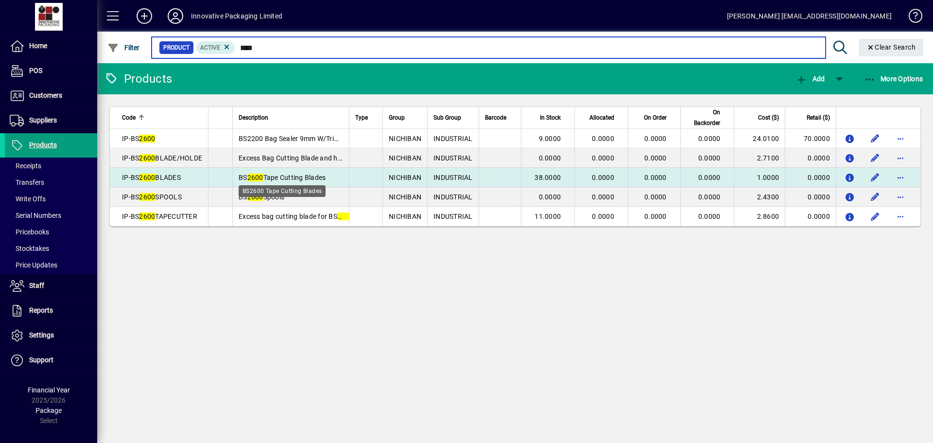
type input "****"
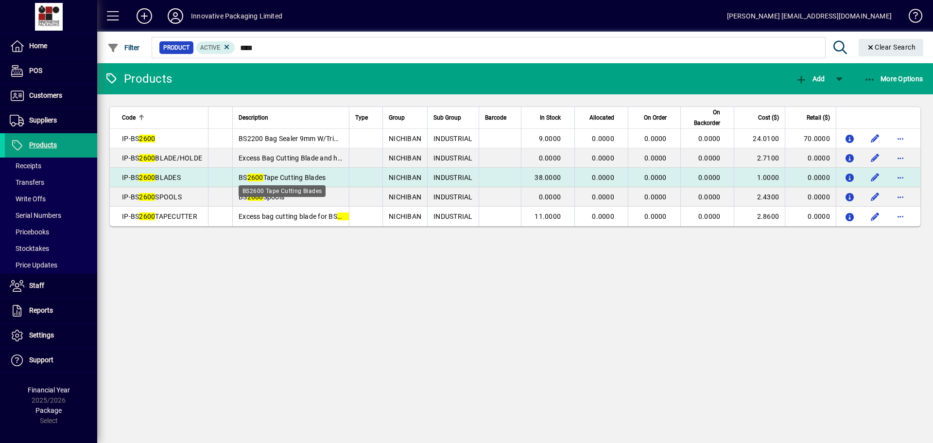
click at [244, 175] on span "BS 2600 Tape Cutting Blades" at bounding box center [282, 178] width 87 height 8
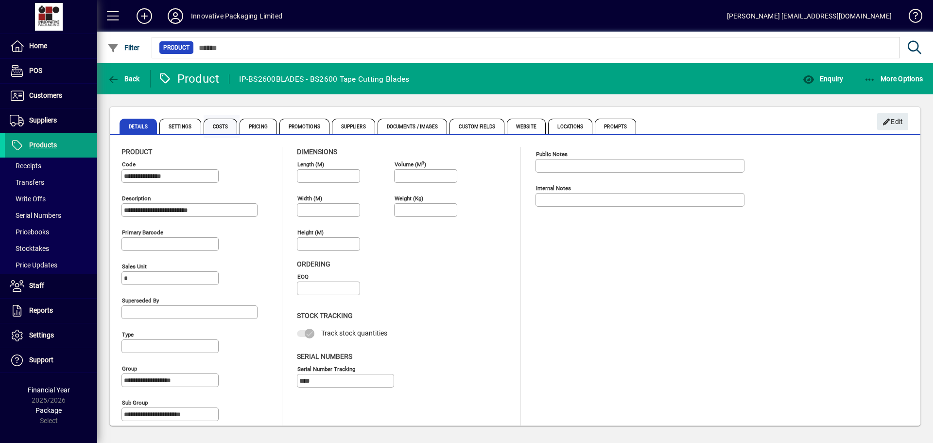
click at [224, 123] on span "Costs" at bounding box center [221, 127] width 34 height 16
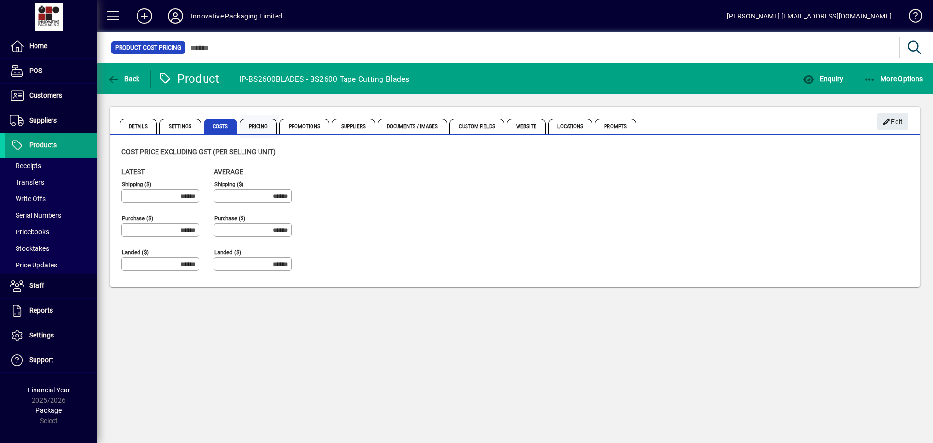
click at [258, 122] on span "Pricing" at bounding box center [258, 127] width 37 height 16
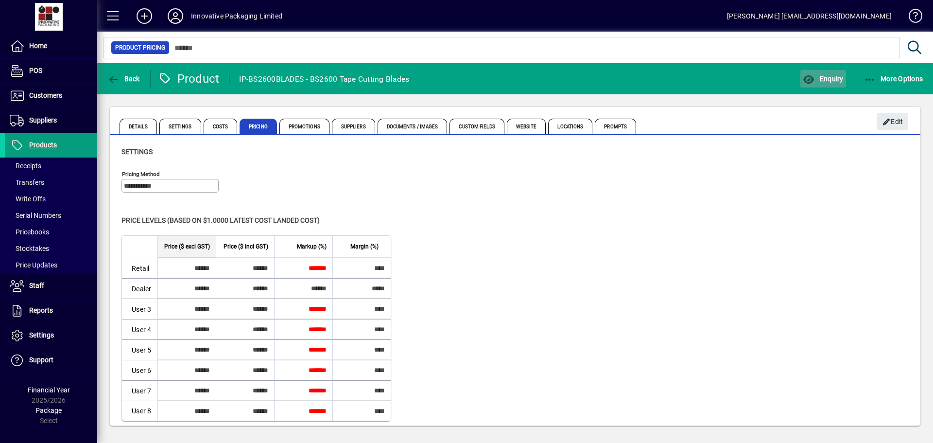
click at [828, 78] on span "Enquiry" at bounding box center [823, 79] width 40 height 8
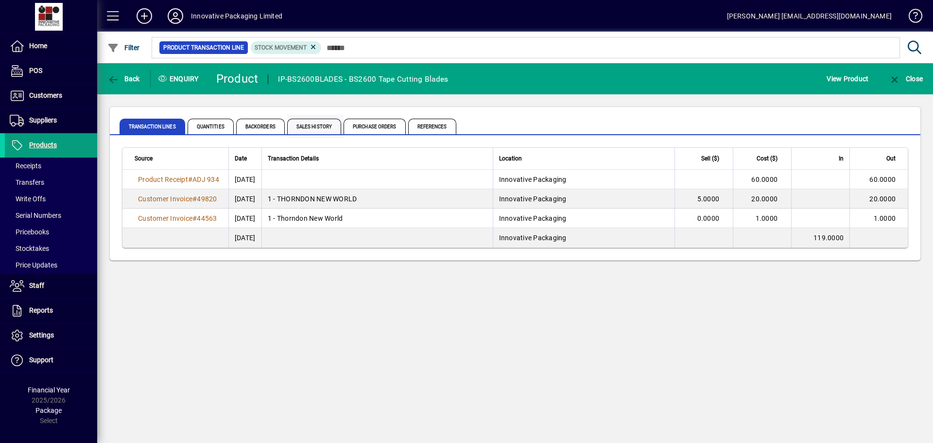
click at [315, 127] on span "Sales History" at bounding box center [314, 127] width 54 height 16
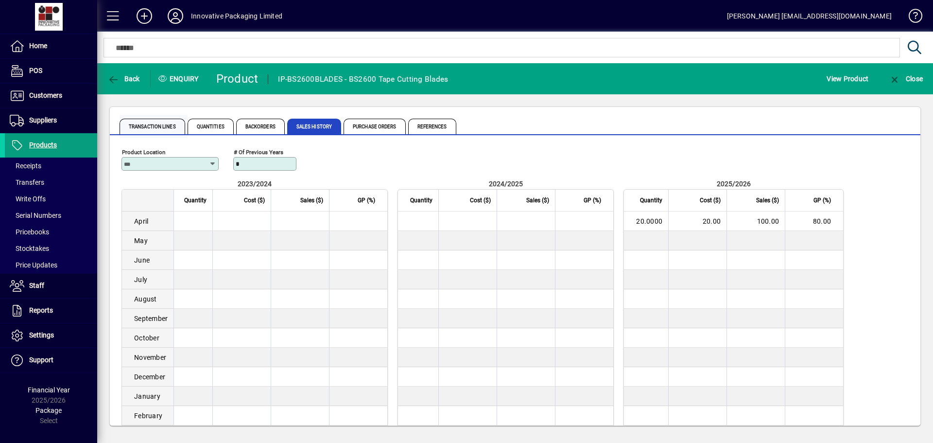
click at [157, 129] on span "Transaction Lines" at bounding box center [153, 127] width 66 height 16
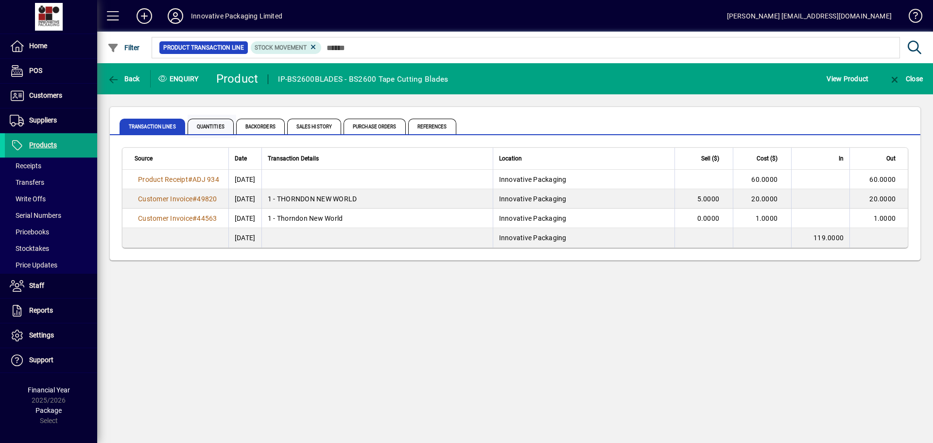
click at [201, 127] on span "Quantities" at bounding box center [211, 127] width 46 height 16
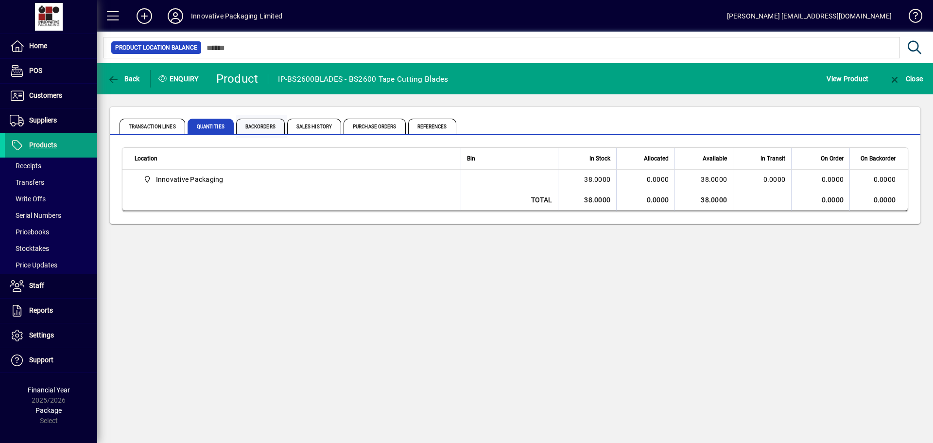
click at [258, 127] on span "Backorders" at bounding box center [260, 127] width 49 height 16
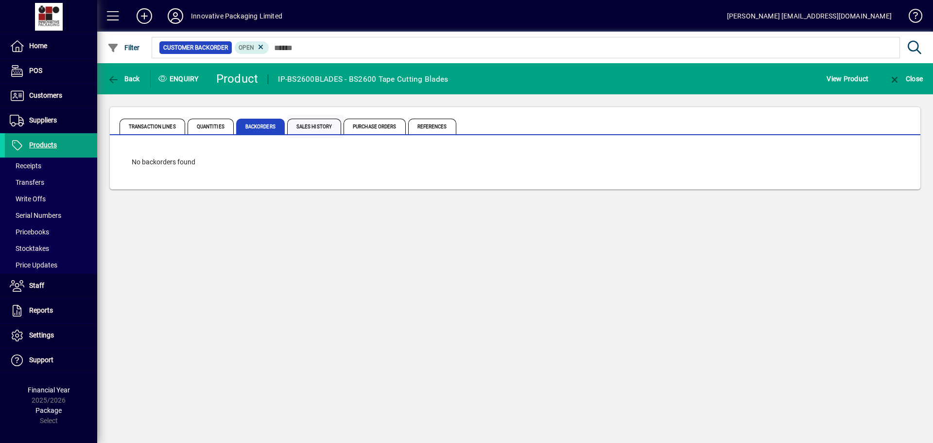
click at [305, 129] on span "Sales History" at bounding box center [314, 127] width 54 height 16
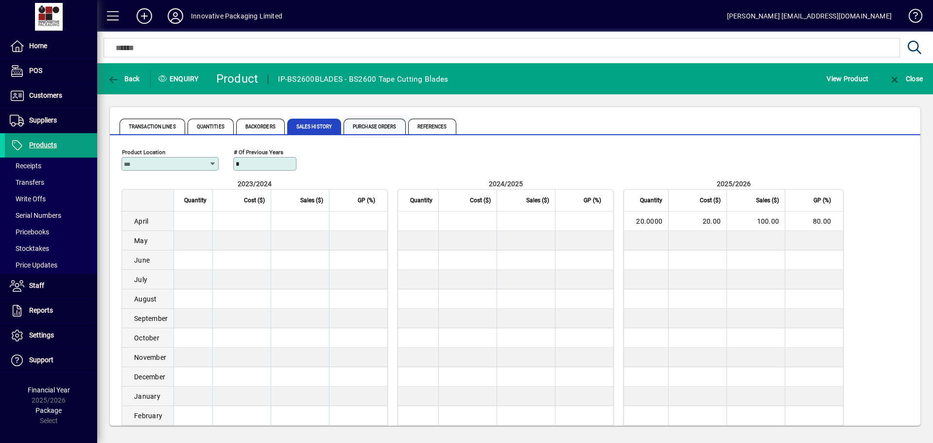
click at [373, 127] on span "Purchase Orders" at bounding box center [375, 127] width 62 height 16
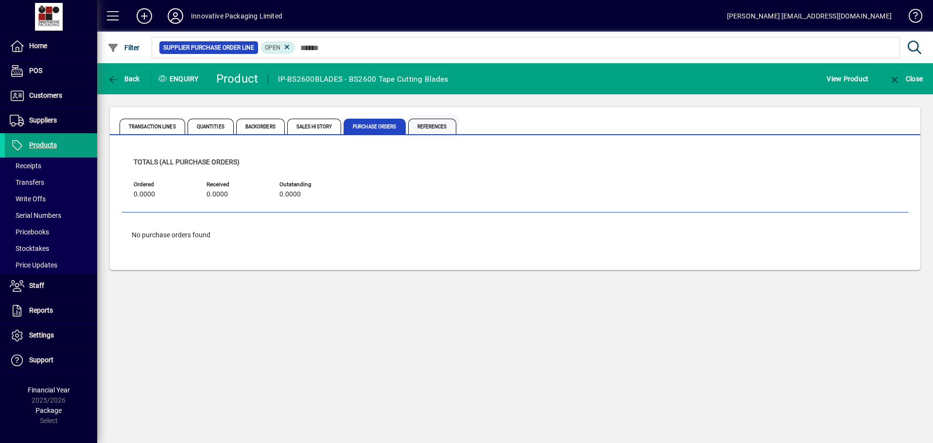
click at [418, 129] on span "References" at bounding box center [432, 127] width 48 height 16
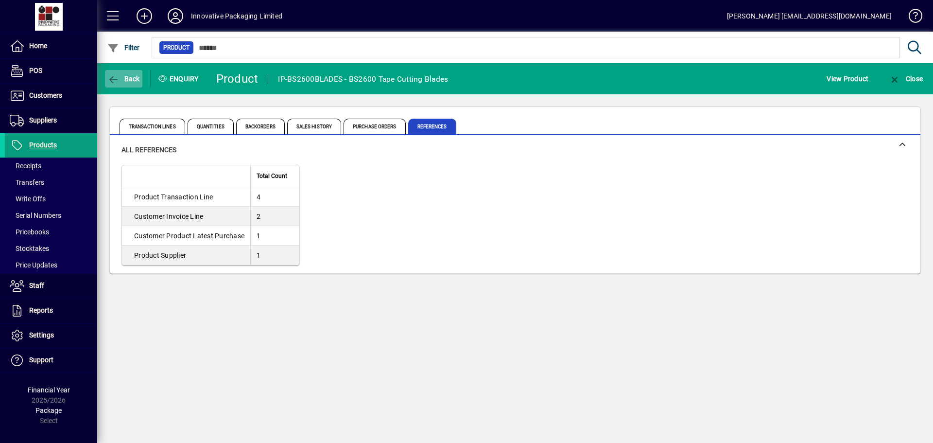
click at [115, 79] on icon "button" at bounding box center [113, 80] width 12 height 10
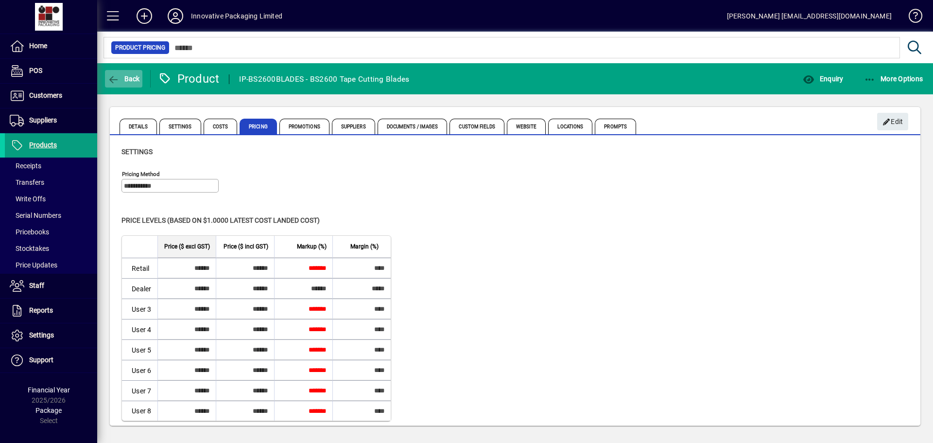
click at [117, 78] on icon "button" at bounding box center [113, 80] width 12 height 10
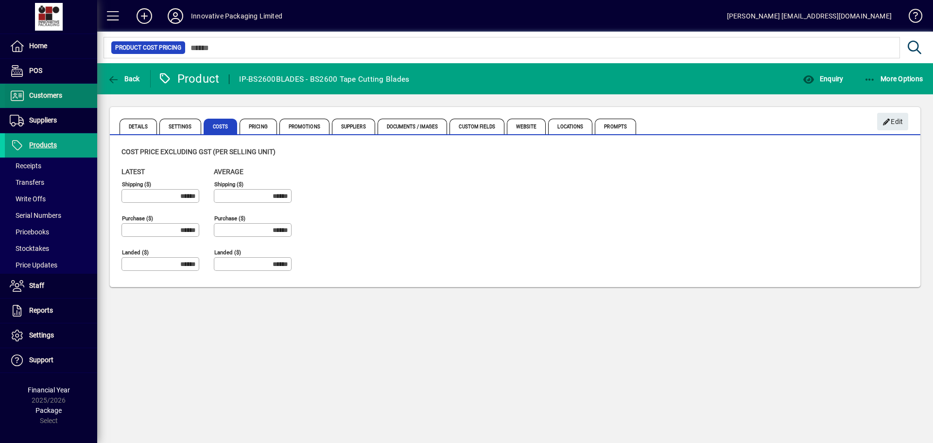
click at [42, 96] on span "Customers" at bounding box center [45, 95] width 33 height 8
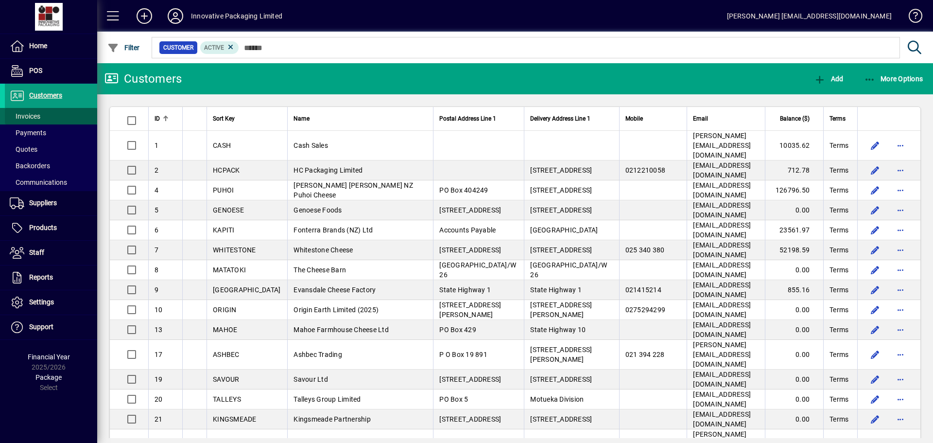
click at [31, 113] on span "Invoices" at bounding box center [25, 116] width 31 height 8
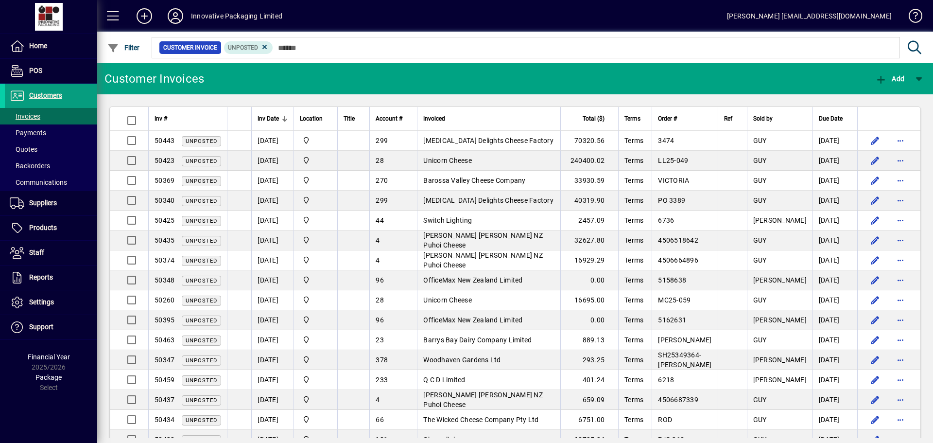
click at [283, 119] on div at bounding box center [283, 120] width 3 height 3
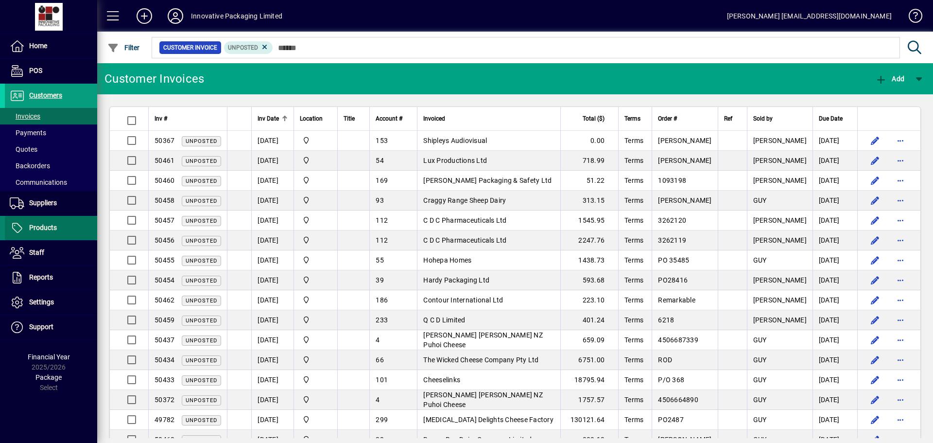
click at [40, 228] on span "Products" at bounding box center [43, 228] width 28 height 8
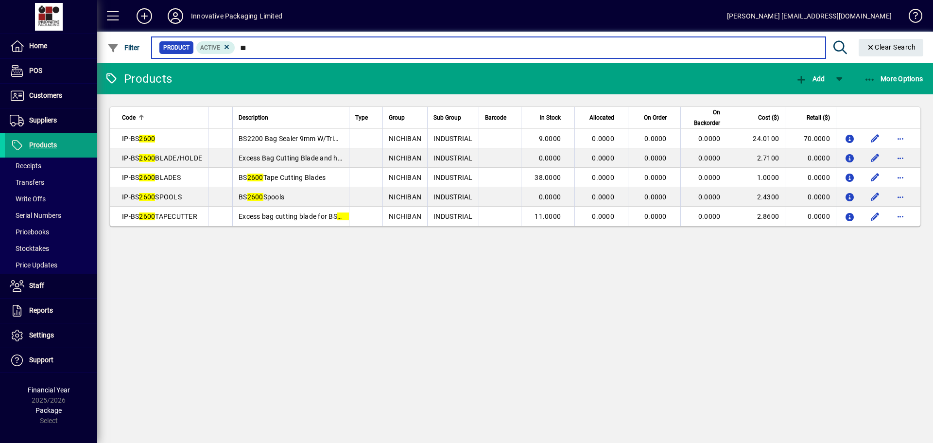
type input "*"
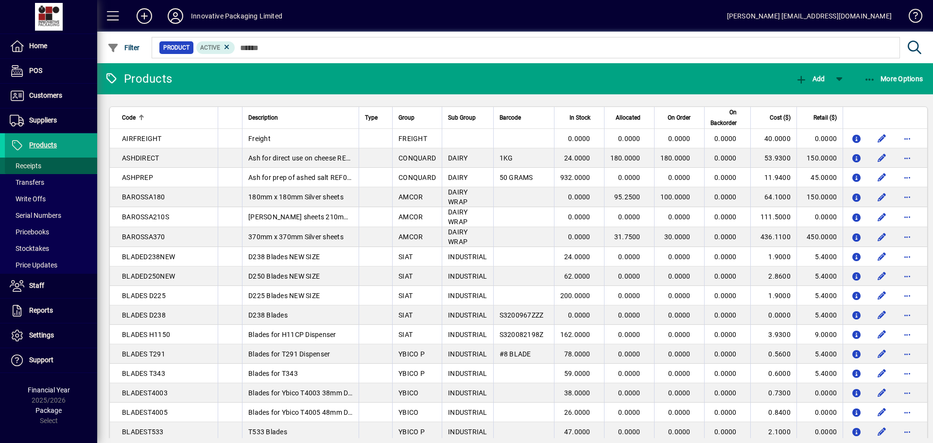
click at [35, 163] on span "Receipts" at bounding box center [26, 166] width 32 height 8
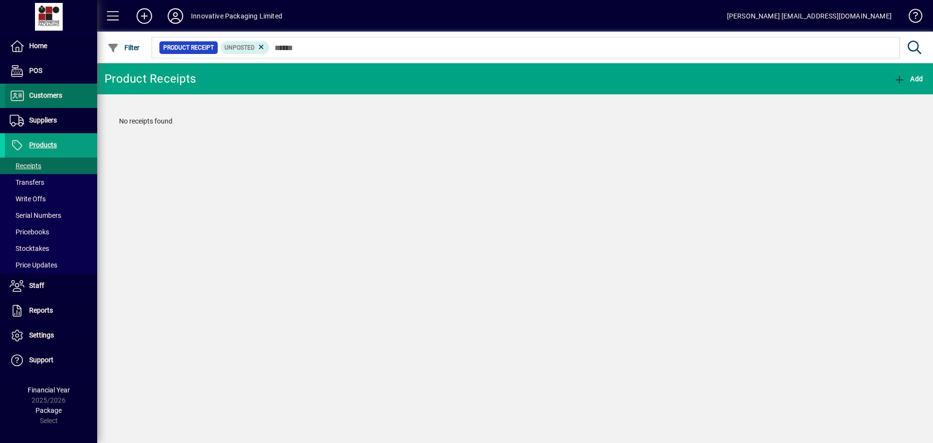
click at [50, 100] on span "Customers" at bounding box center [33, 96] width 57 height 12
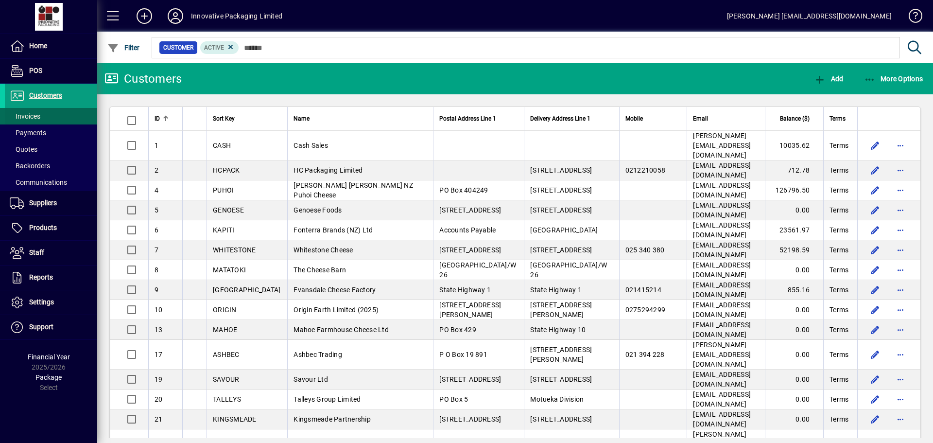
click at [31, 117] on span "Invoices" at bounding box center [25, 116] width 31 height 8
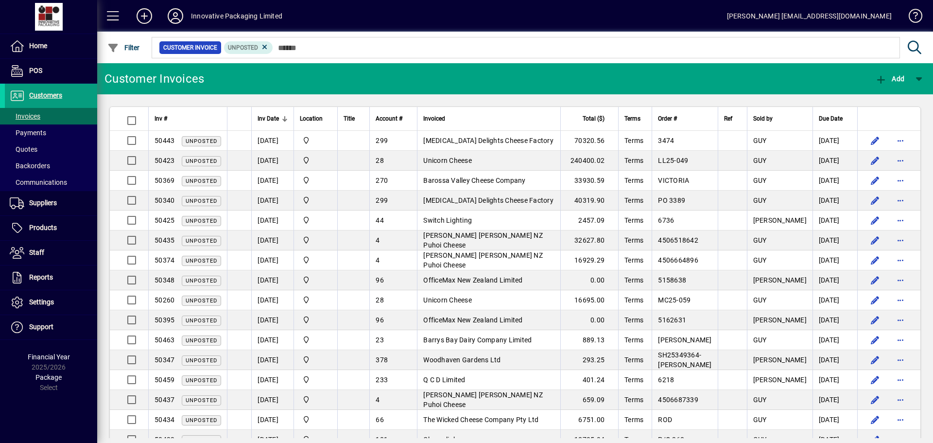
click at [282, 116] on div at bounding box center [285, 119] width 6 height 6
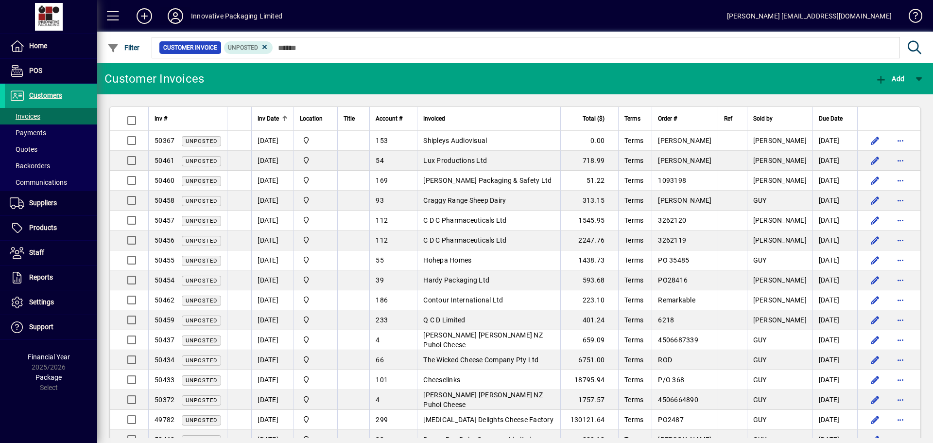
click at [178, 15] on icon at bounding box center [175, 16] width 19 height 16
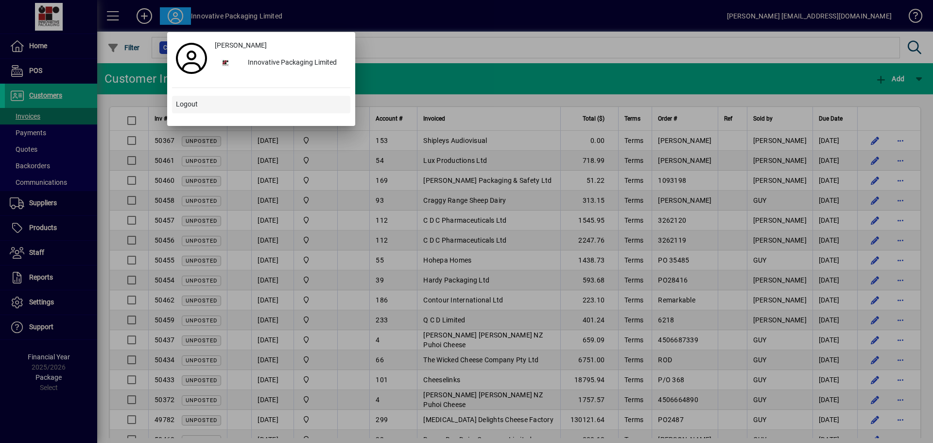
click at [188, 103] on span "Logout" at bounding box center [187, 104] width 22 height 10
